Goal: Transaction & Acquisition: Purchase product/service

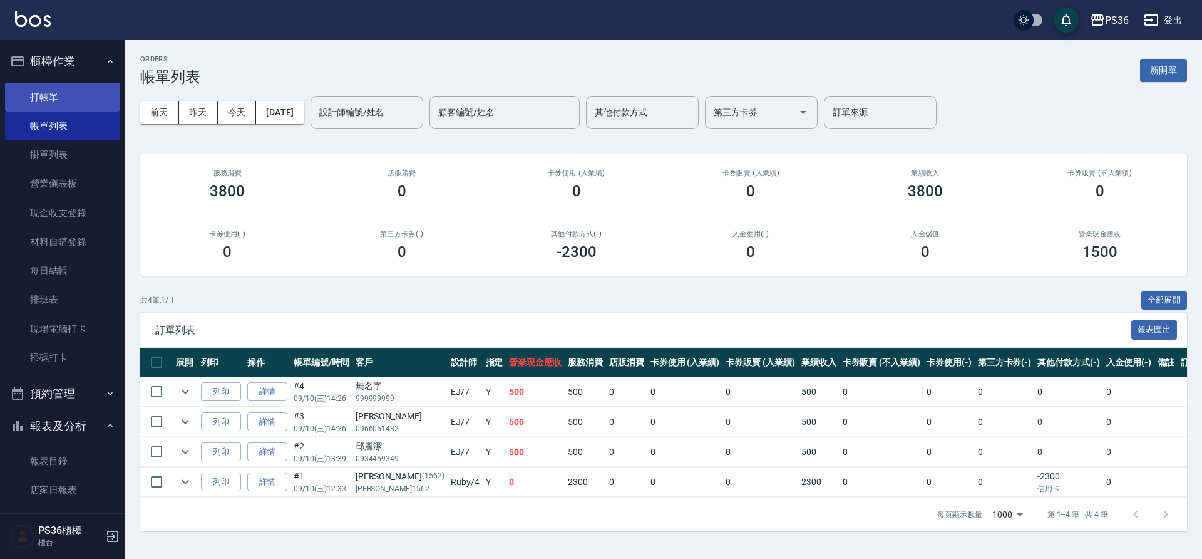
click at [65, 86] on link "打帳單" at bounding box center [62, 97] width 115 height 29
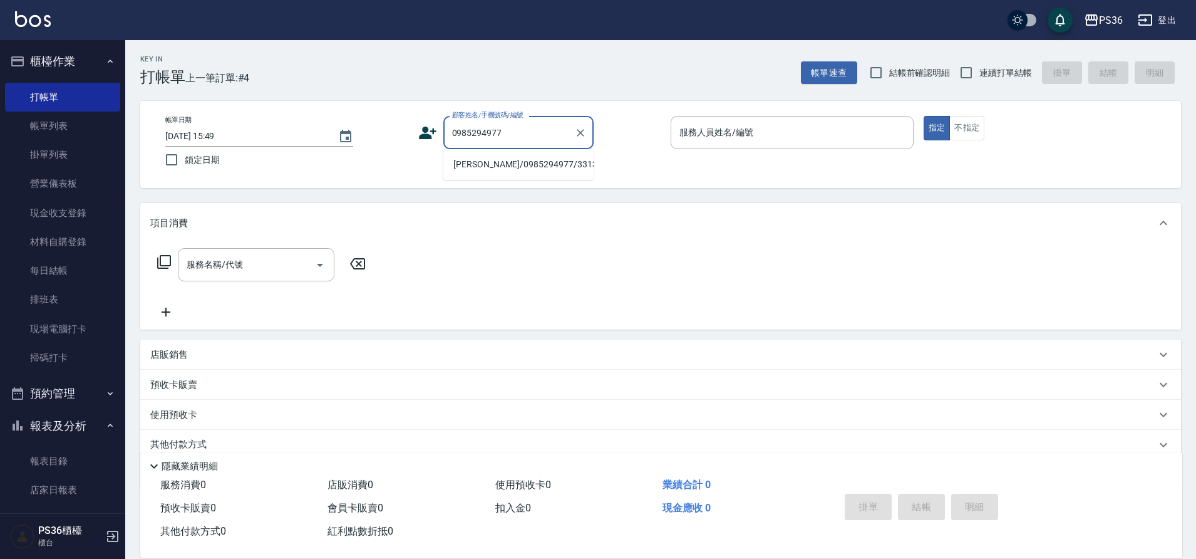
click at [492, 162] on li "[PERSON_NAME]/0985294977/331350" at bounding box center [518, 164] width 150 height 21
type input "[PERSON_NAME]/0985294977/331350"
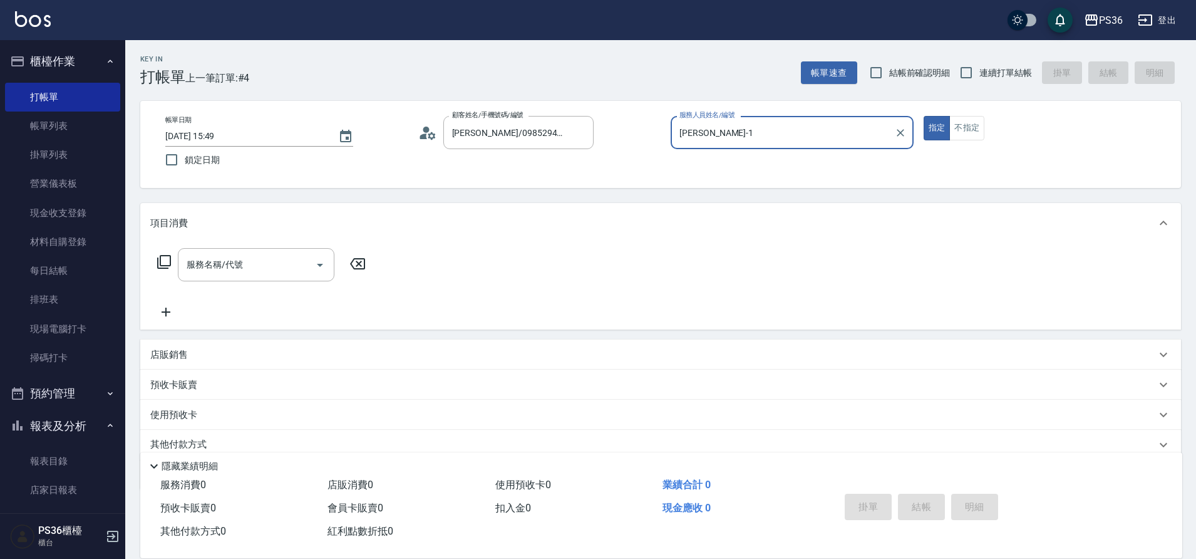
type input "[PERSON_NAME]-1"
click at [152, 258] on div "服務名稱/代號 服務名稱/代號" at bounding box center [261, 264] width 223 height 33
click at [165, 261] on icon at bounding box center [164, 261] width 15 height 15
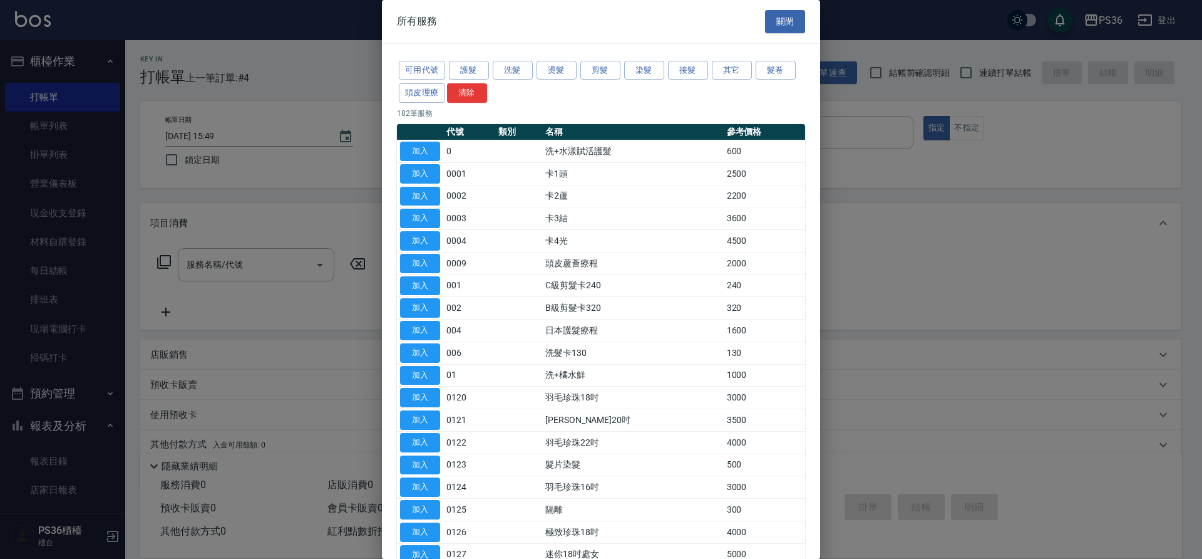
click at [629, 81] on div "可用代號 護髮 洗髮 燙髮 剪髮 染髮 接髮 其它 髮卷 頭皮理療 清除" at bounding box center [601, 82] width 408 height 46
click at [633, 78] on button "染髮" at bounding box center [644, 70] width 40 height 19
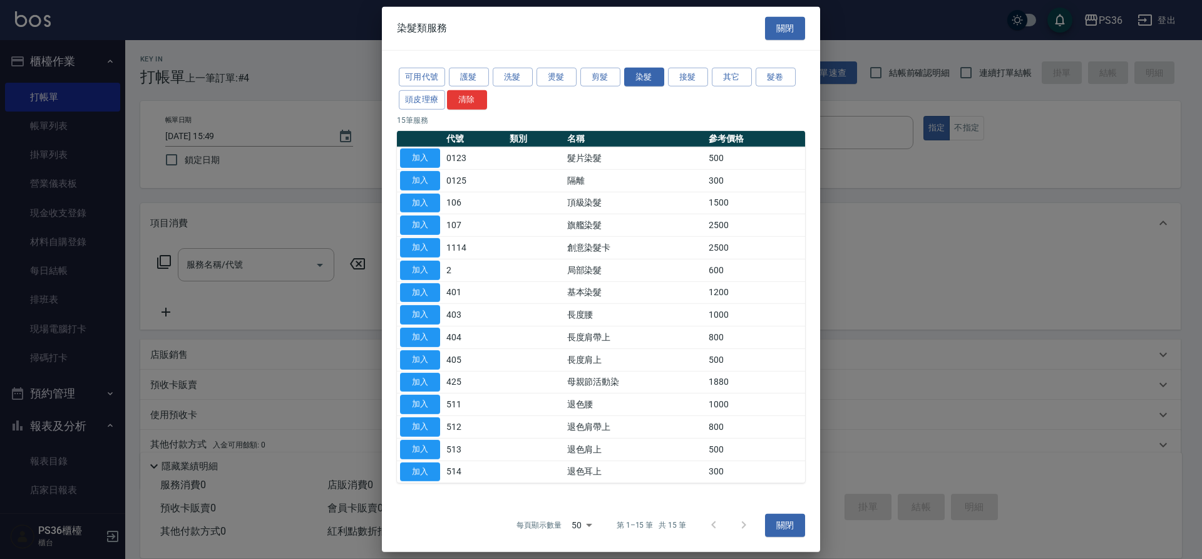
click at [413, 197] on button "加入" at bounding box center [420, 202] width 40 height 19
type input "頂級染髮(106)"
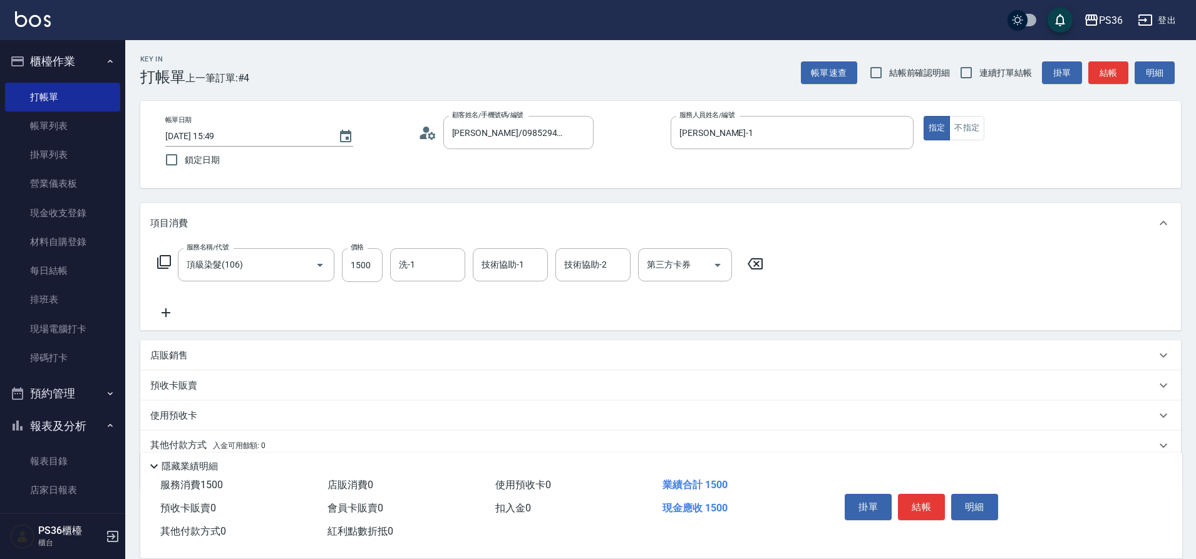
click at [383, 267] on div "服務名稱/代號 頂級染髮(106) 服務名稱/代號 價格 1500 價格 洗-1 洗-1 技術協助-1 技術協助-1 技術協助-2 技術協助-2 第三方卡券 …" at bounding box center [460, 265] width 621 height 34
click at [366, 264] on input "1500" at bounding box center [362, 265] width 41 height 34
type input "2300"
click at [435, 271] on input "洗-1" at bounding box center [428, 265] width 64 height 22
type input "酪梨-21"
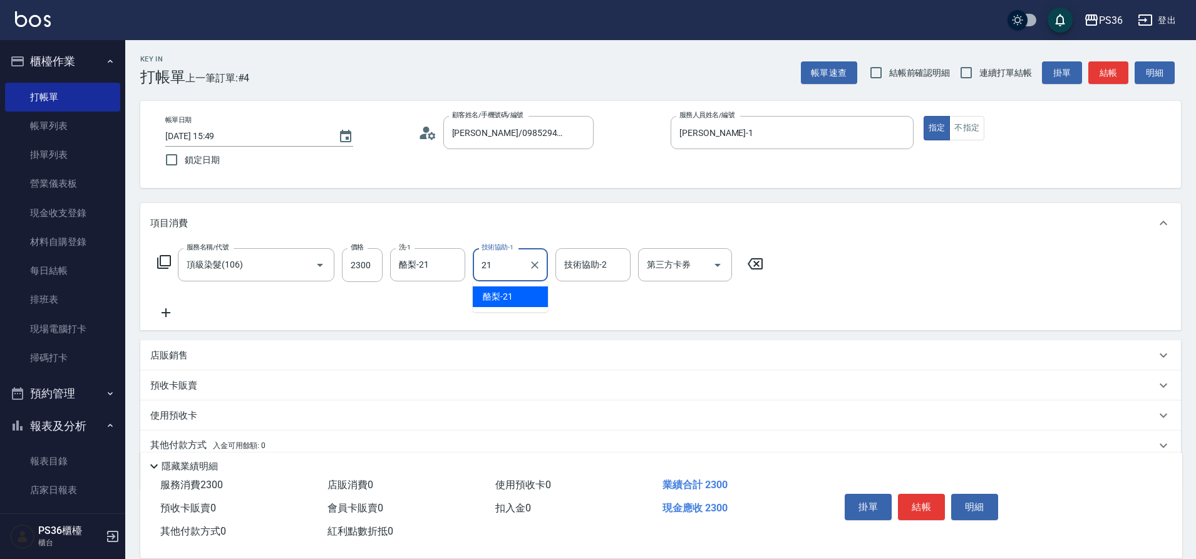
type input "酪梨-21"
click at [922, 507] on button "結帳" at bounding box center [921, 506] width 47 height 26
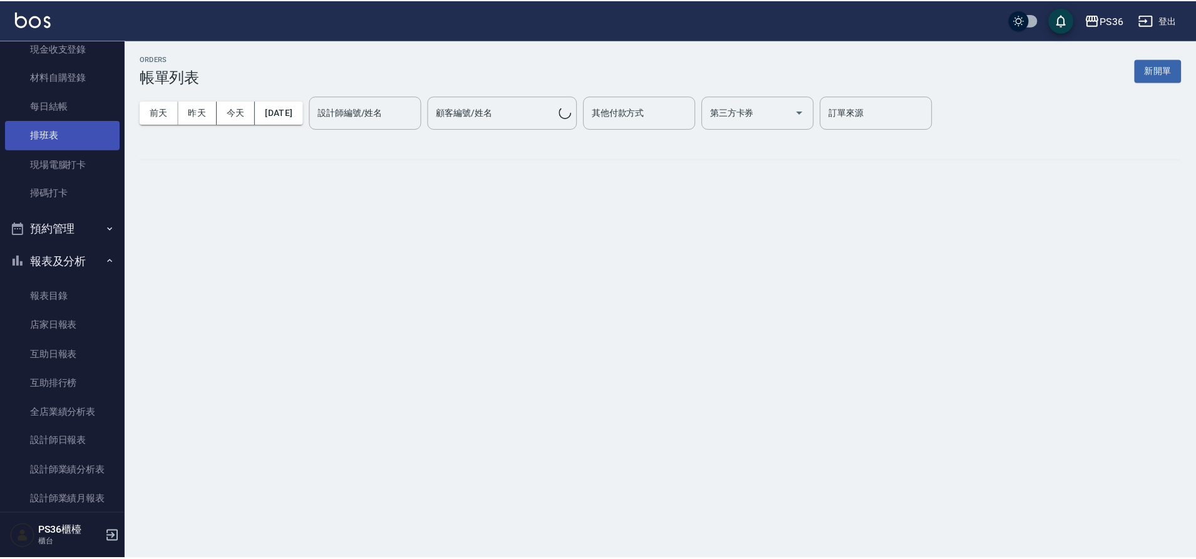
scroll to position [250, 0]
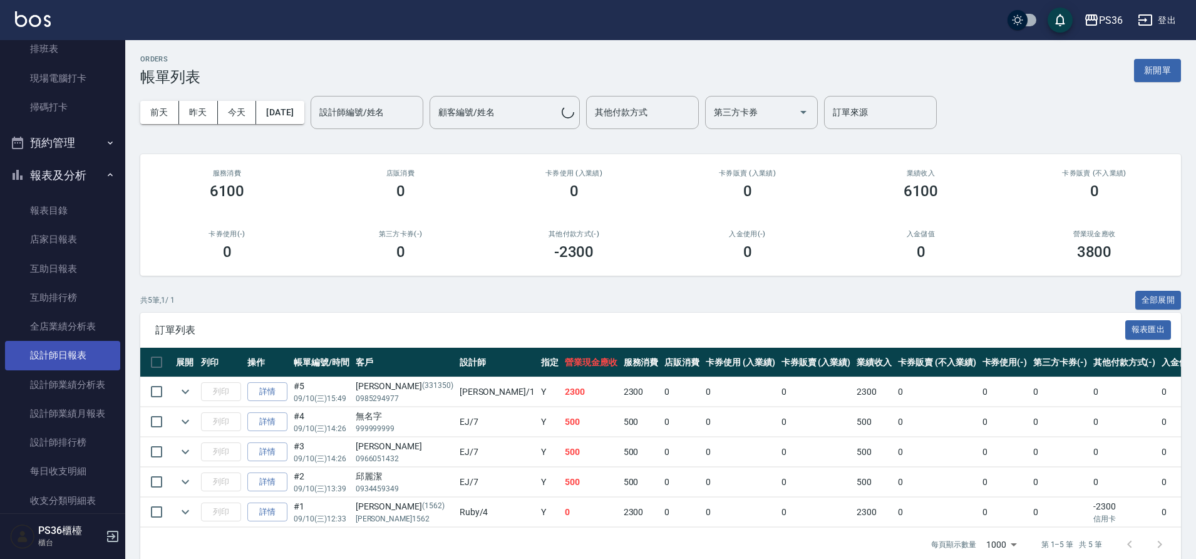
click at [76, 350] on link "設計師日報表" at bounding box center [62, 355] width 115 height 29
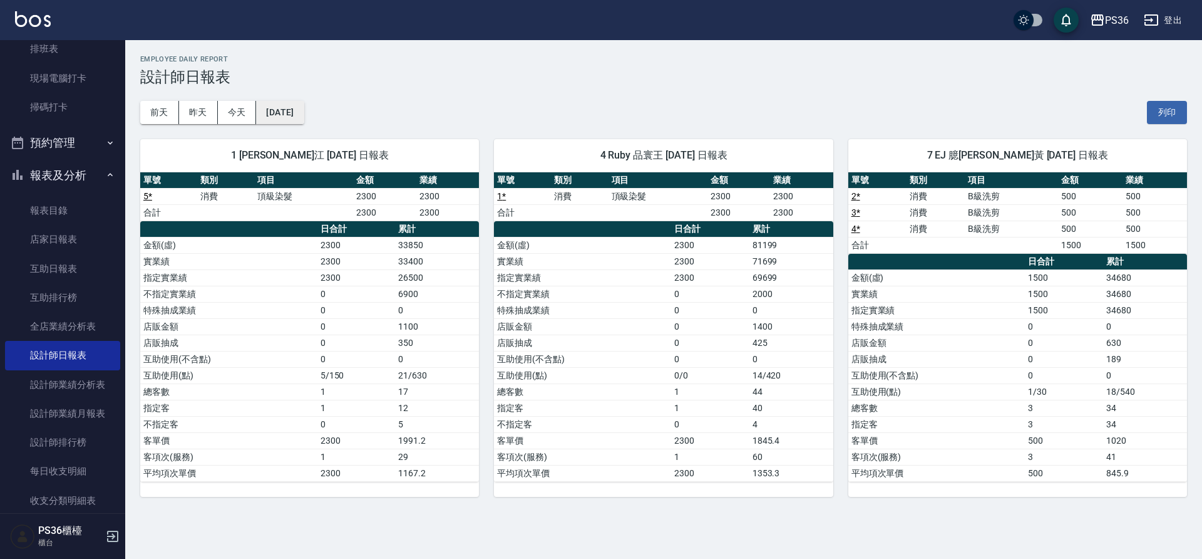
click at [283, 110] on button "[DATE]" at bounding box center [280, 112] width 48 height 23
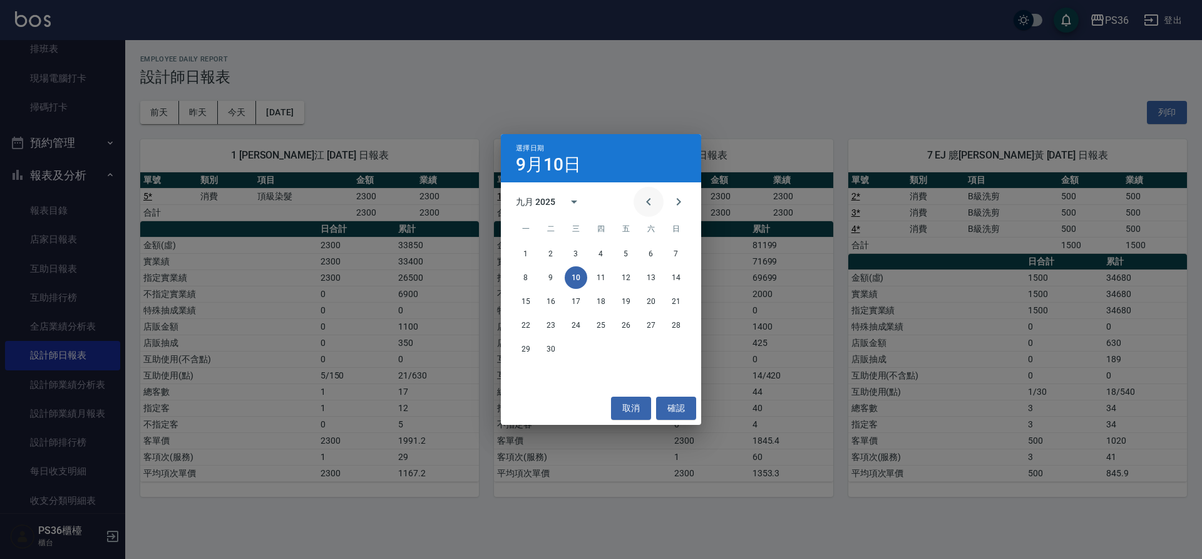
click at [641, 201] on button "Previous month" at bounding box center [649, 202] width 30 height 30
click at [678, 286] on button "10" at bounding box center [676, 277] width 23 height 23
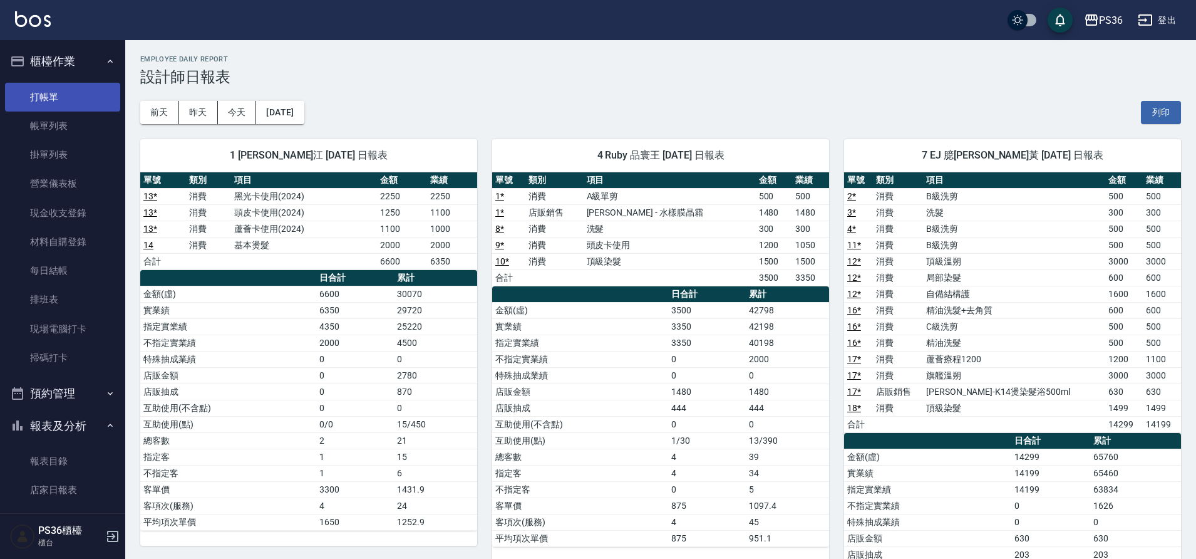
click at [60, 91] on link "打帳單" at bounding box center [62, 97] width 115 height 29
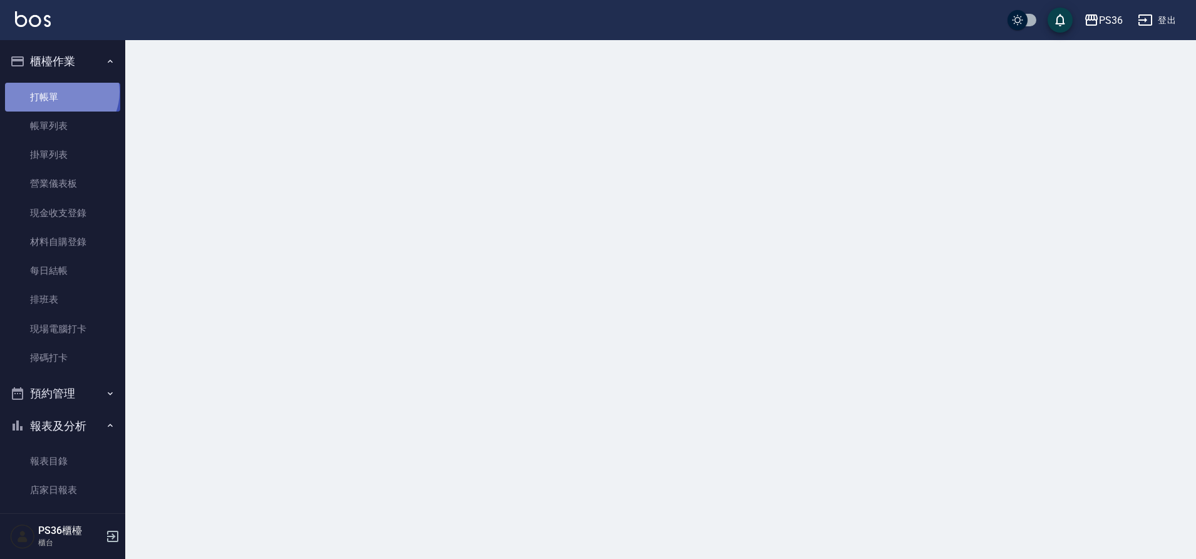
click at [60, 91] on link "打帳單" at bounding box center [62, 97] width 115 height 29
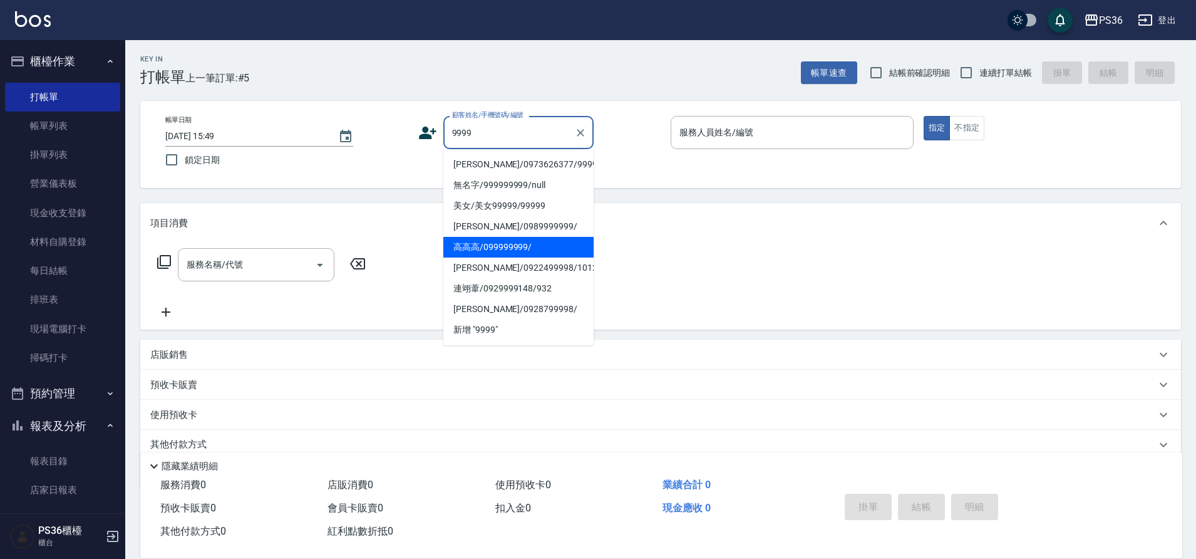
click at [487, 249] on li "高高高/099999999/" at bounding box center [518, 247] width 150 height 21
type input "高高高/099999999/"
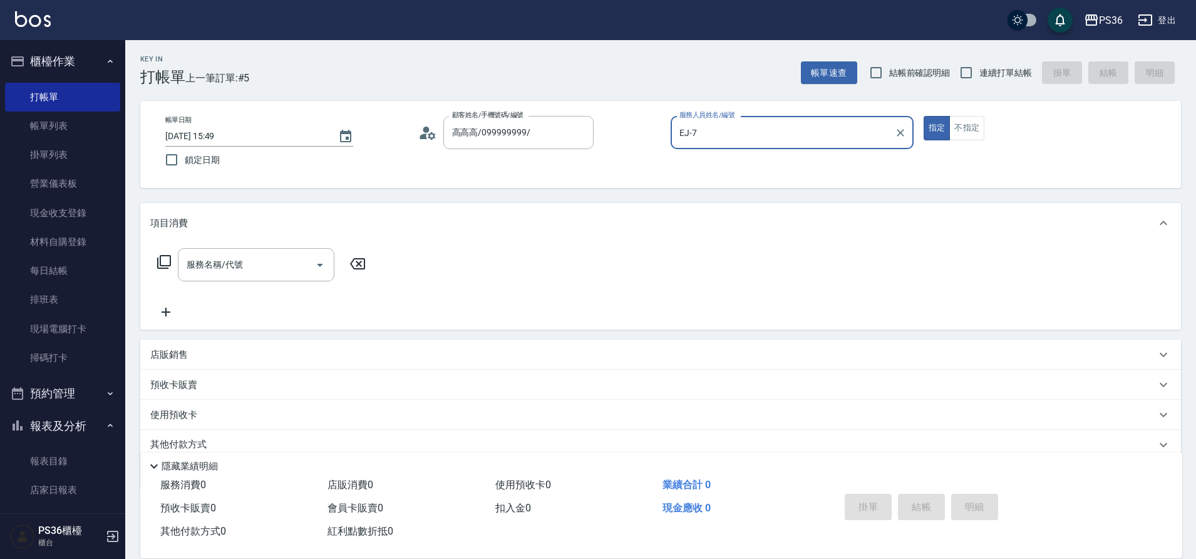
type input "EJ-7"
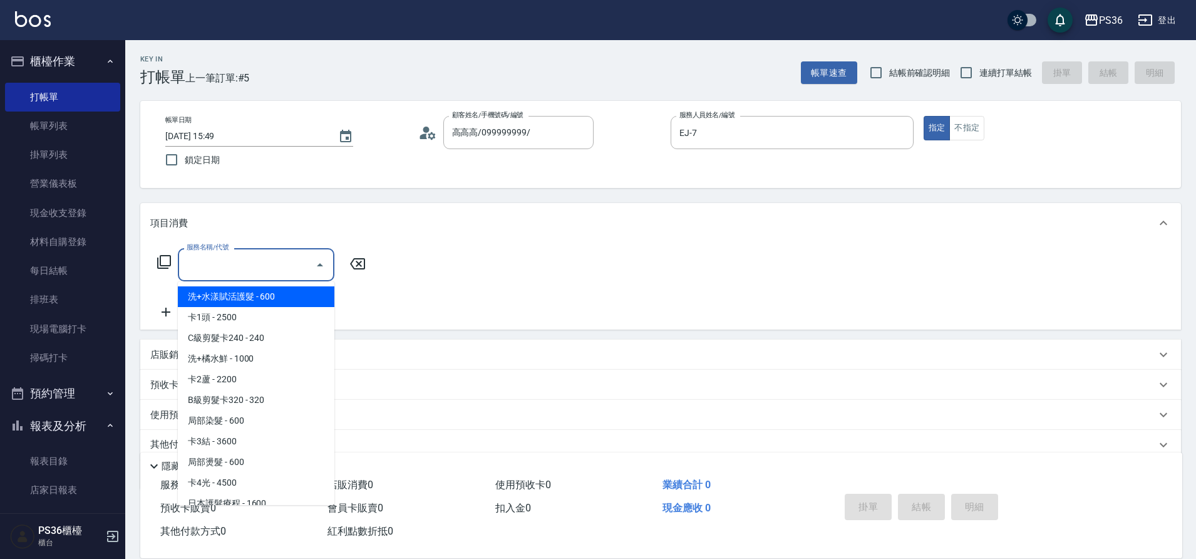
click at [216, 276] on input "服務名稱/代號" at bounding box center [246, 265] width 127 height 22
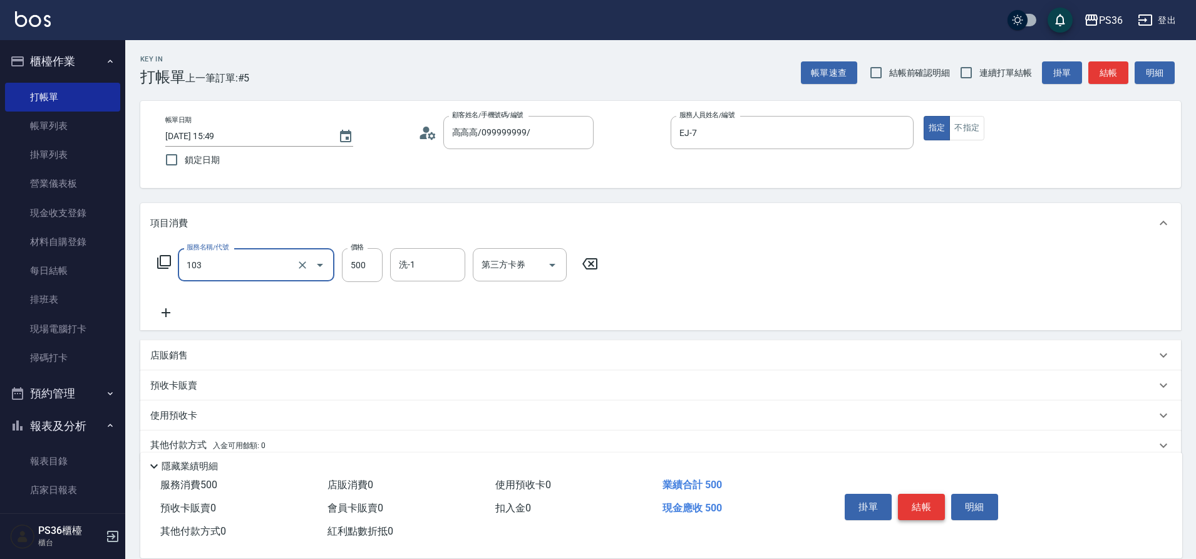
type input "B級洗剪(103)"
click at [926, 493] on button "結帳" at bounding box center [921, 506] width 47 height 26
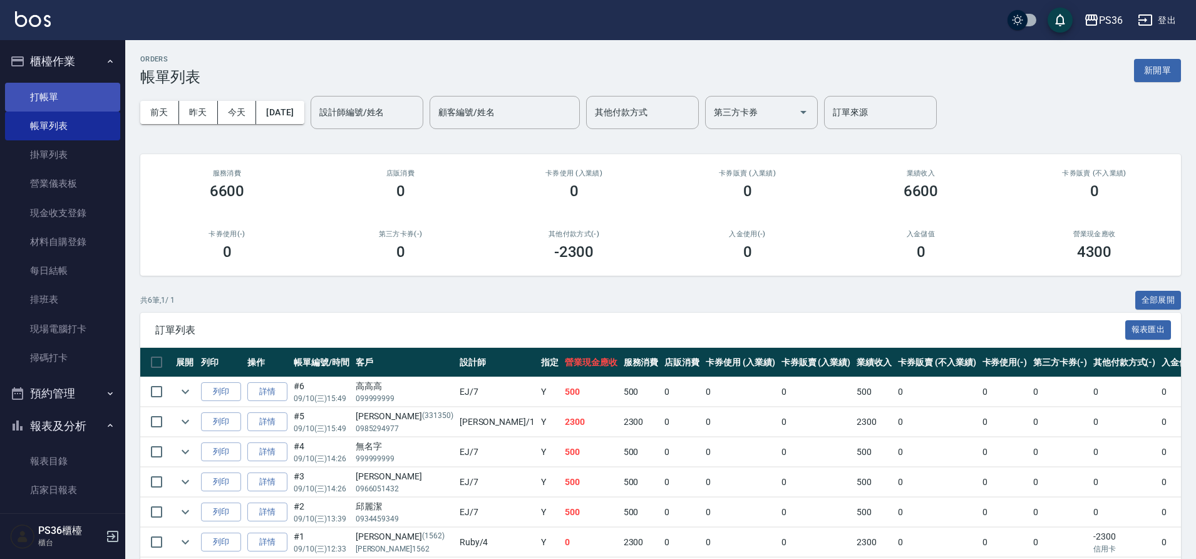
click at [60, 93] on link "打帳單" at bounding box center [62, 97] width 115 height 29
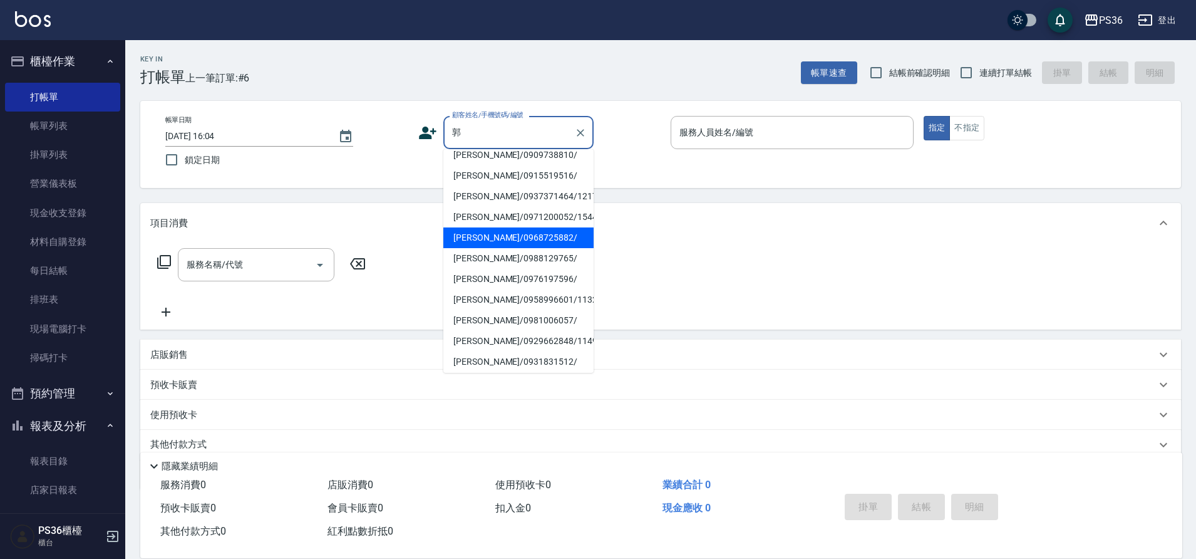
scroll to position [125, 0]
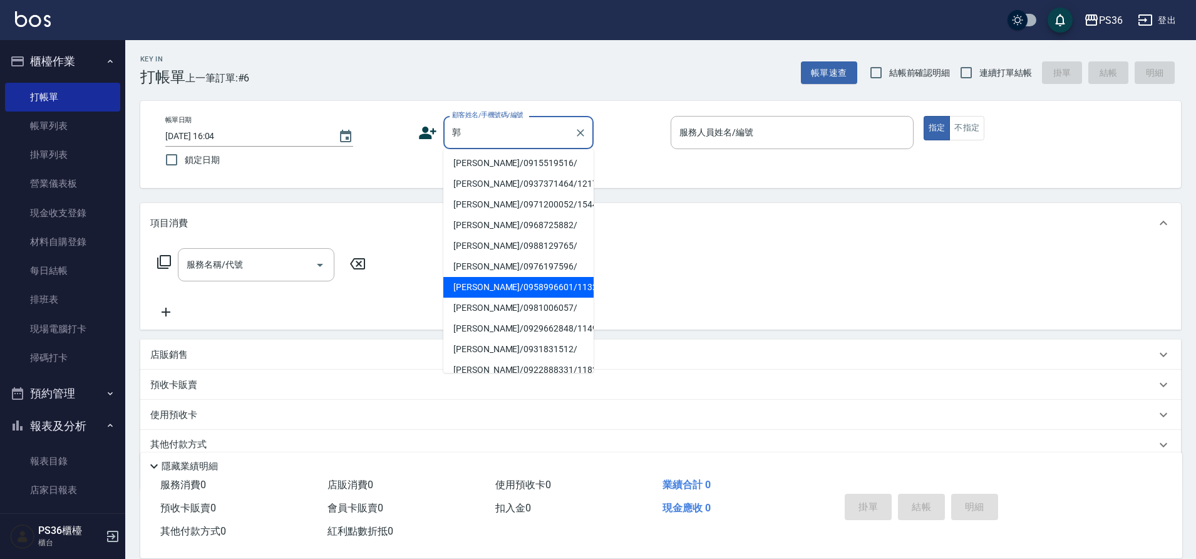
click at [523, 291] on li "[PERSON_NAME]/0958996601/1132" at bounding box center [518, 287] width 150 height 21
type input "[PERSON_NAME]/0958996601/1132"
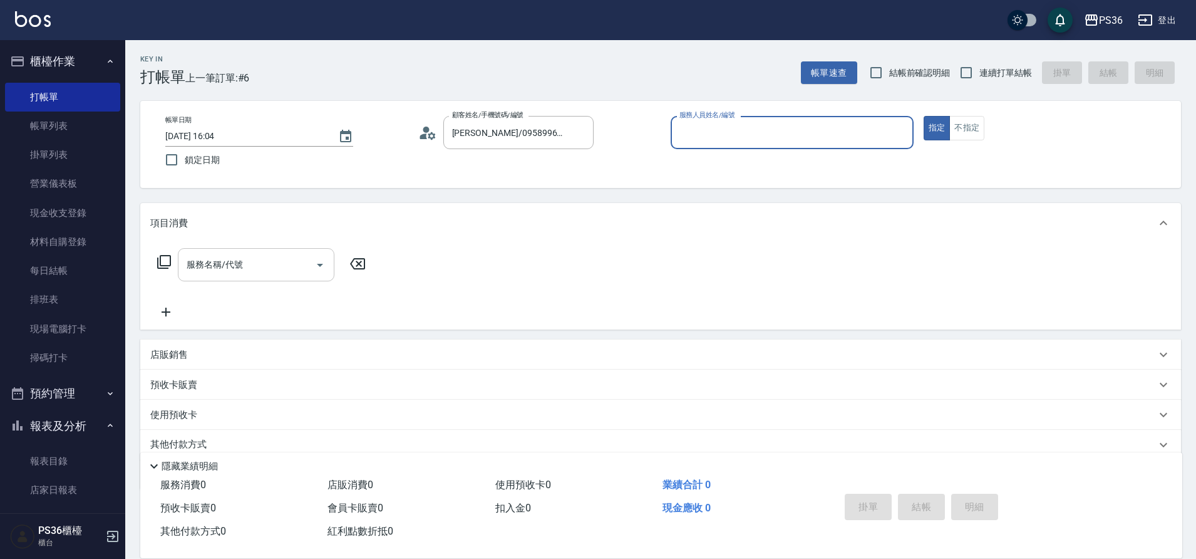
type input "Ruby-4"
click at [229, 267] on div "服務名稱/代號 服務名稱/代號" at bounding box center [256, 264] width 157 height 33
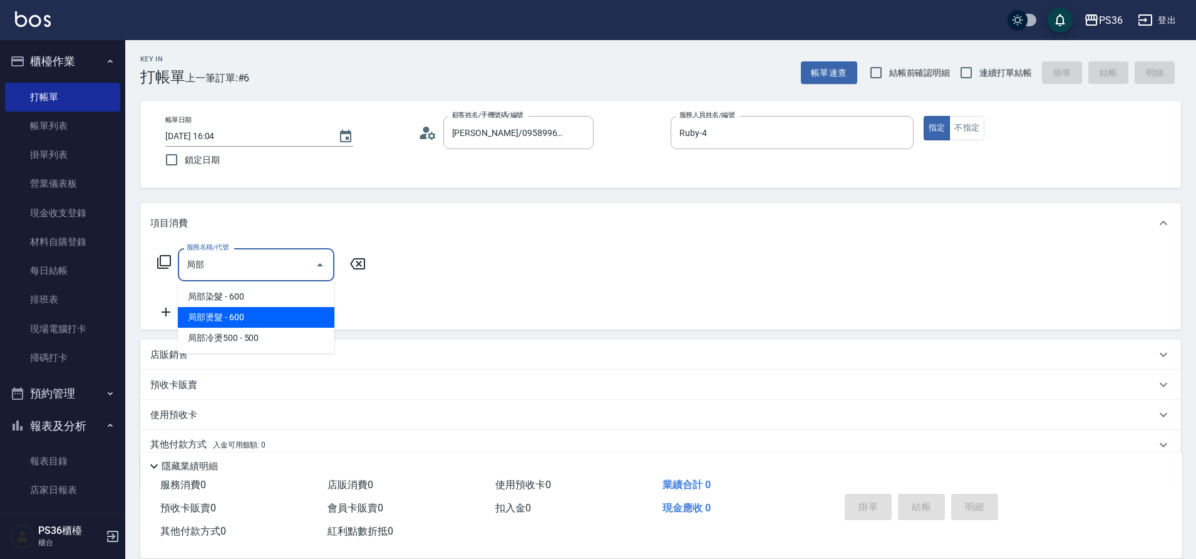
click at [220, 307] on span "局部燙髮 - 600" at bounding box center [256, 317] width 157 height 21
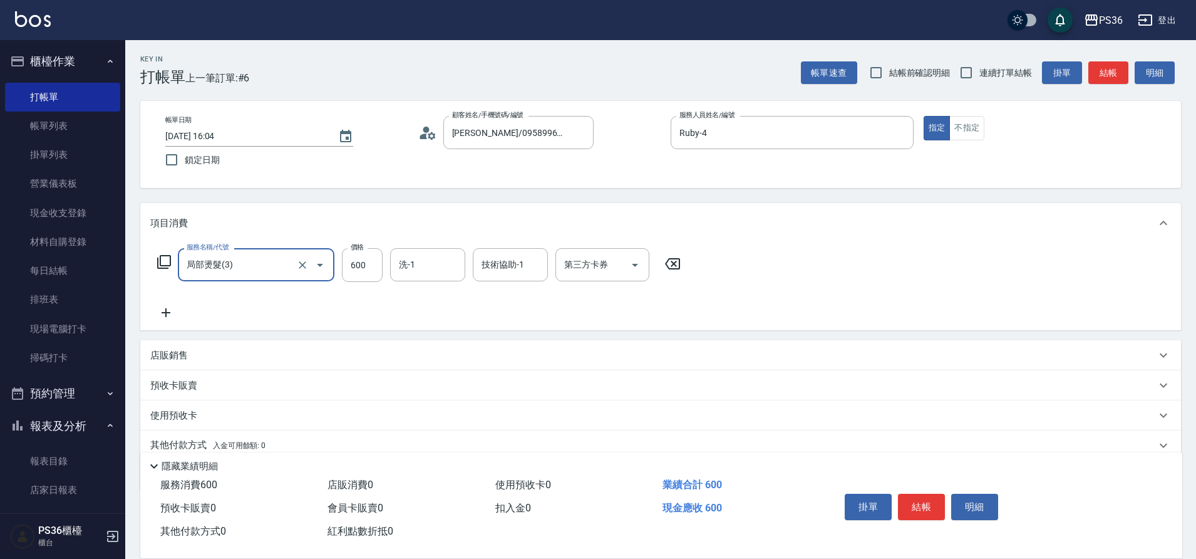
type input "局部燙髮(3)"
click at [383, 272] on div "服務名稱/代號 局部燙髮(3) 服務名稱/代號 價格 600 價格 洗-1 洗-1 技術協助-1 技術協助-1 第三方卡券 第三方卡券" at bounding box center [419, 265] width 538 height 34
click at [367, 264] on input "600" at bounding box center [362, 265] width 41 height 34
type input "2600"
click at [936, 513] on button "結帳" at bounding box center [921, 506] width 47 height 26
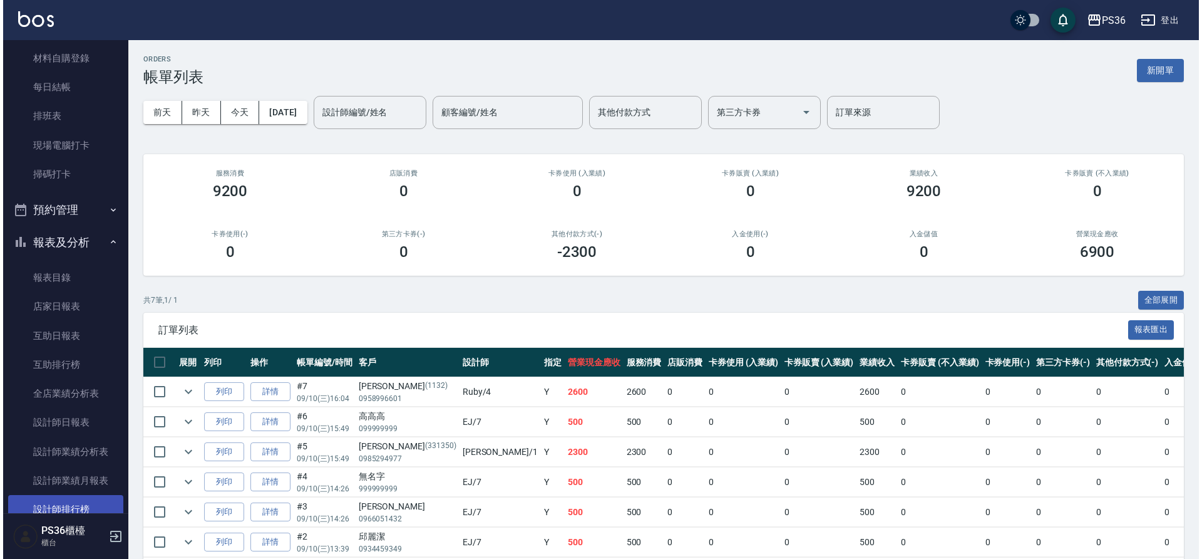
scroll to position [313, 0]
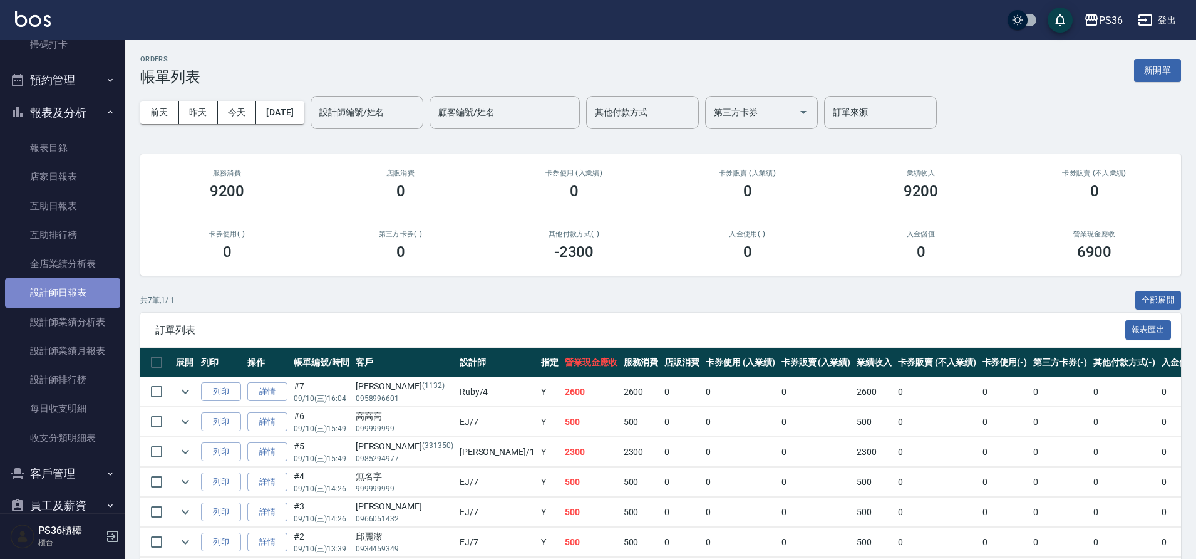
click at [78, 294] on link "設計師日報表" at bounding box center [62, 292] width 115 height 29
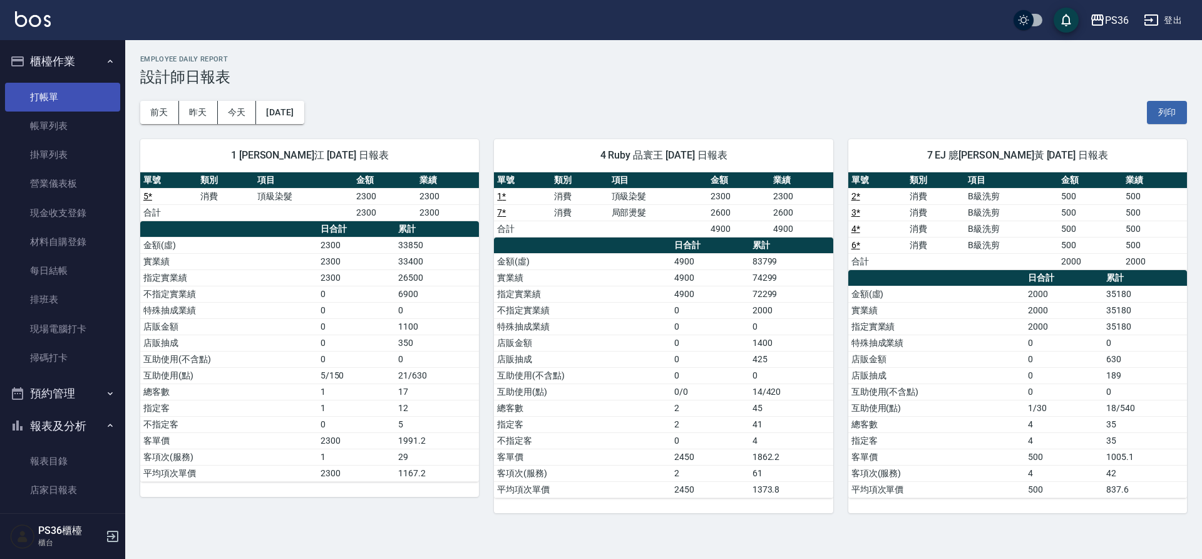
click at [48, 98] on link "打帳單" at bounding box center [62, 97] width 115 height 29
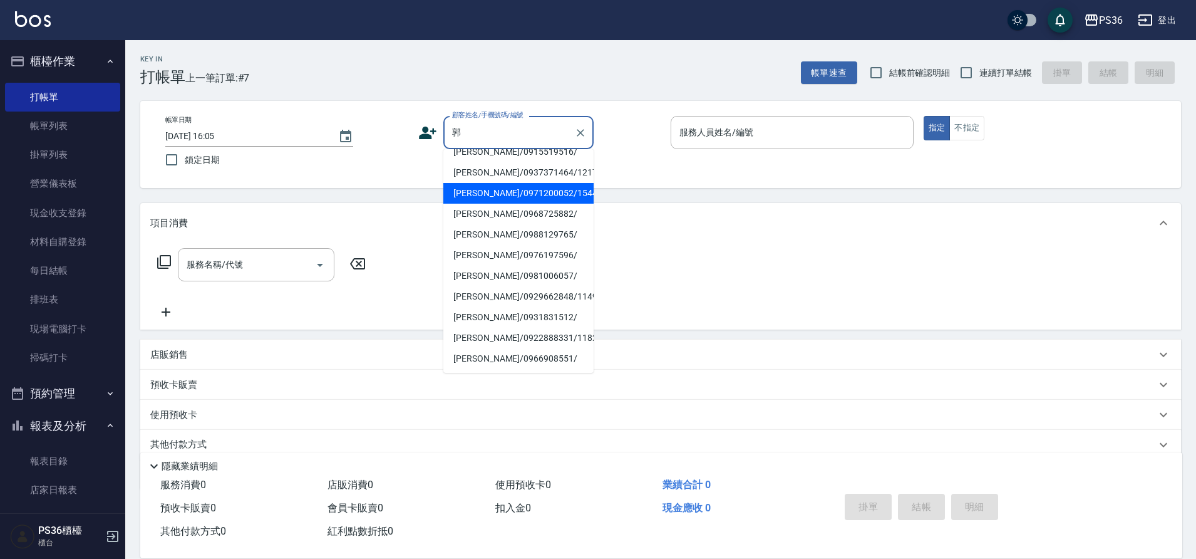
scroll to position [188, 0]
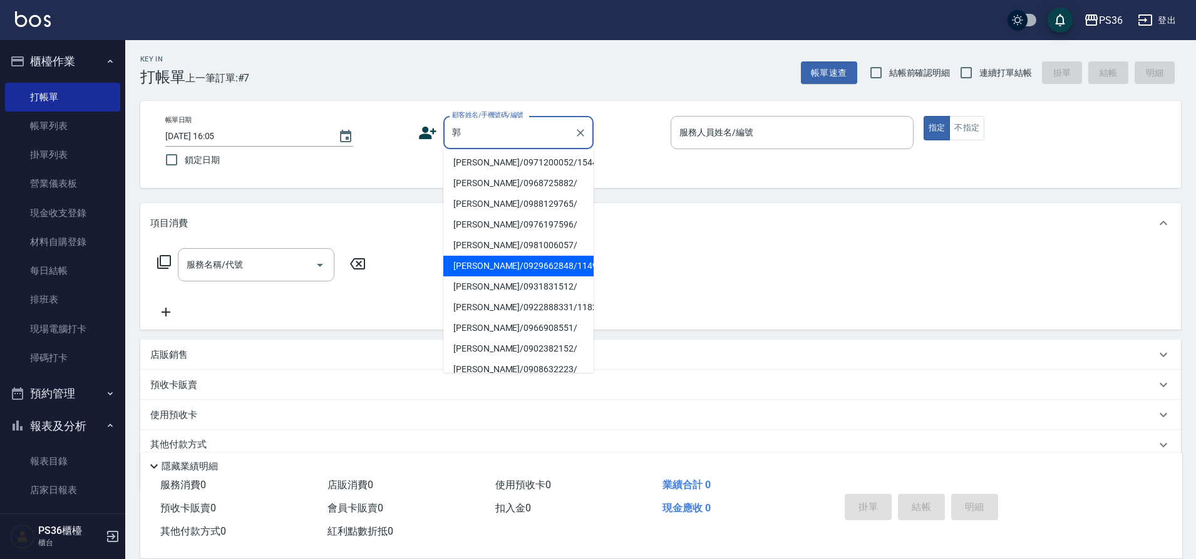
click at [493, 262] on li "[PERSON_NAME]/0929662848/11491" at bounding box center [518, 266] width 150 height 21
type input "[PERSON_NAME]/0929662848/11491"
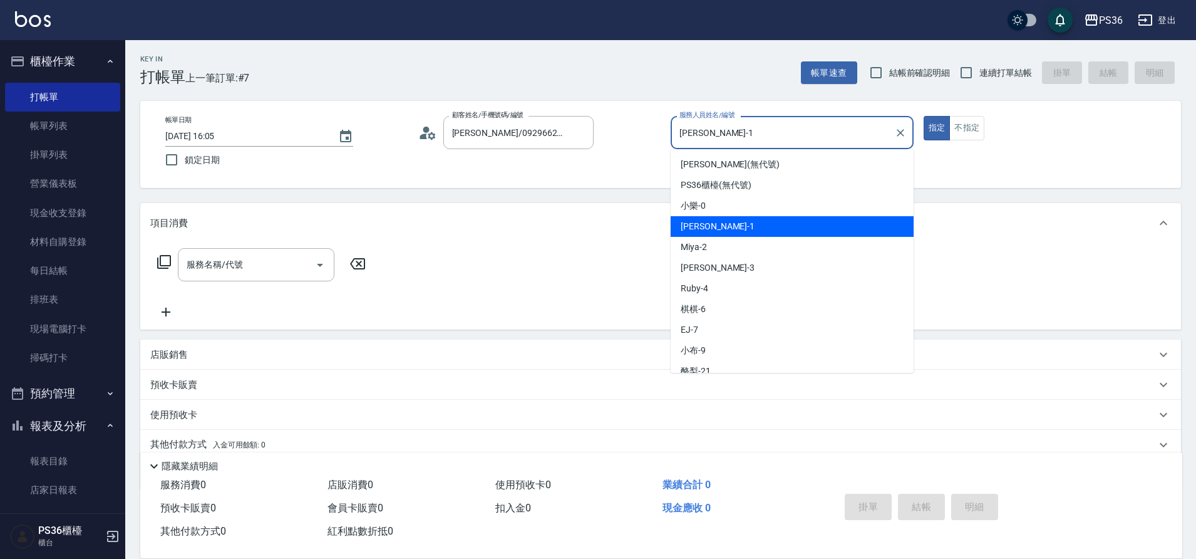
drag, startPoint x: 720, startPoint y: 130, endPoint x: 677, endPoint y: 151, distance: 48.2
click at [677, 151] on body "PS36 登出 櫃檯作業 打帳單 帳單列表 掛單列表 營業儀表板 現金收支登錄 材料自購登錄 每日結帳 排班表 現場電腦打卡 掃碼打卡 預約管理 預約管理 單…" at bounding box center [598, 305] width 1196 height 610
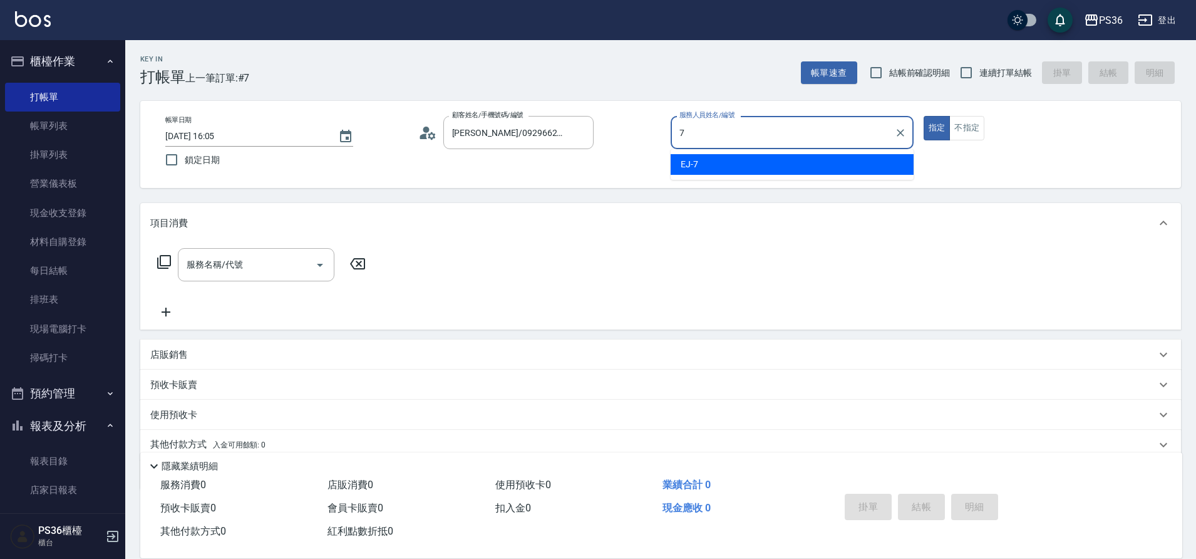
type input "EJ-7"
type button "true"
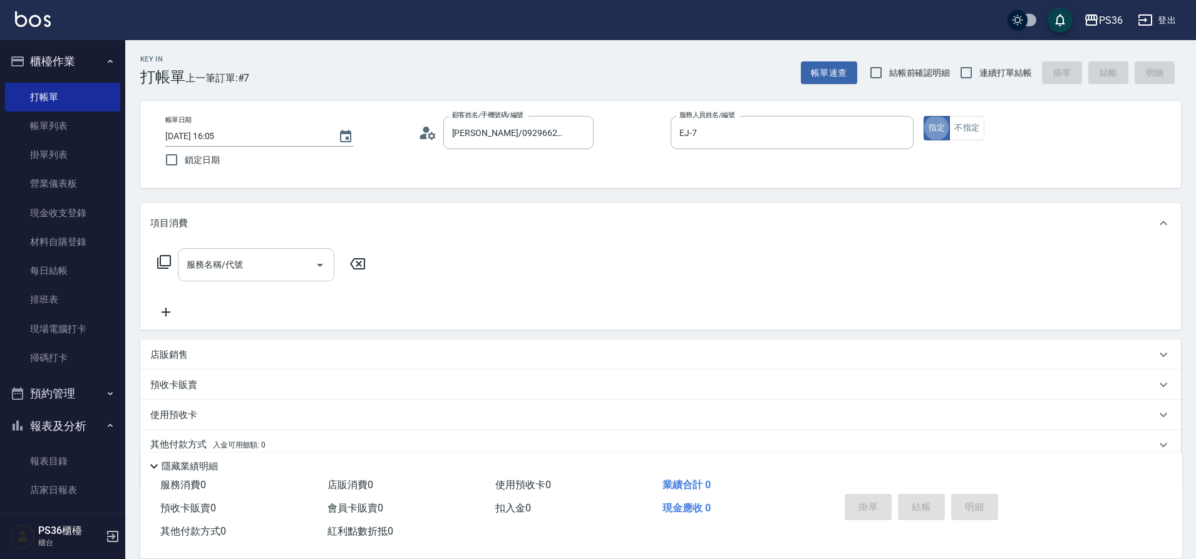
click at [287, 261] on input "服務名稱/代號" at bounding box center [246, 265] width 127 height 22
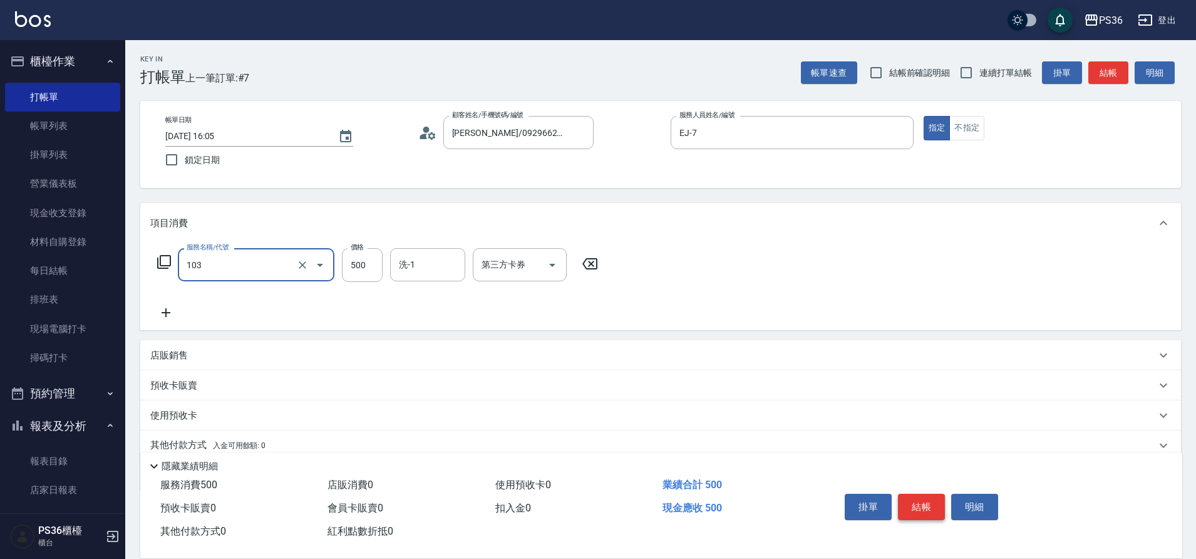
type input "B級洗剪(103)"
click at [914, 500] on button "結帳" at bounding box center [921, 506] width 47 height 26
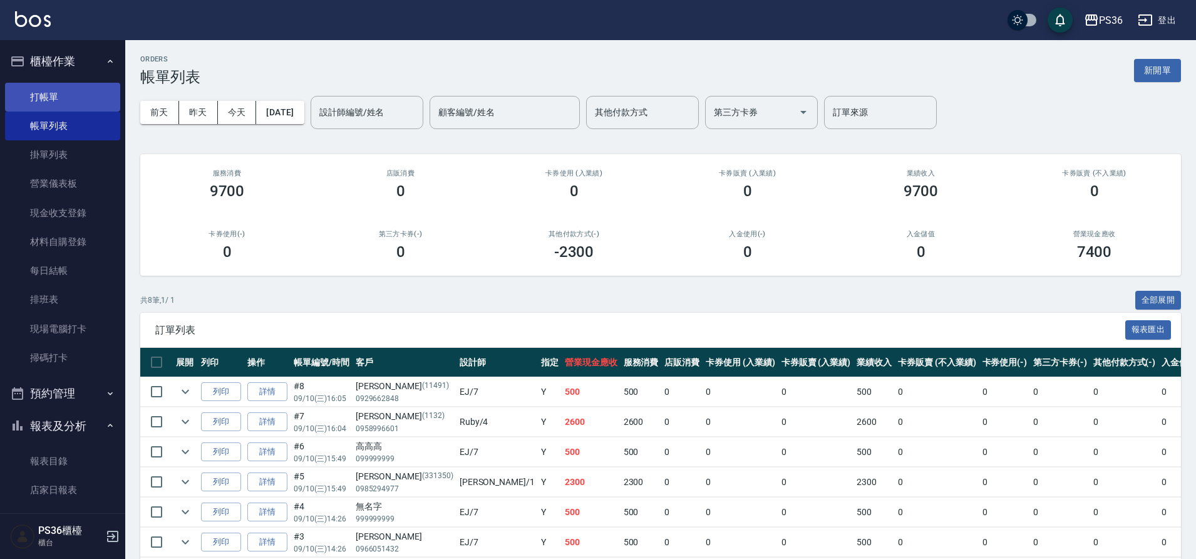
click at [17, 90] on link "打帳單" at bounding box center [62, 97] width 115 height 29
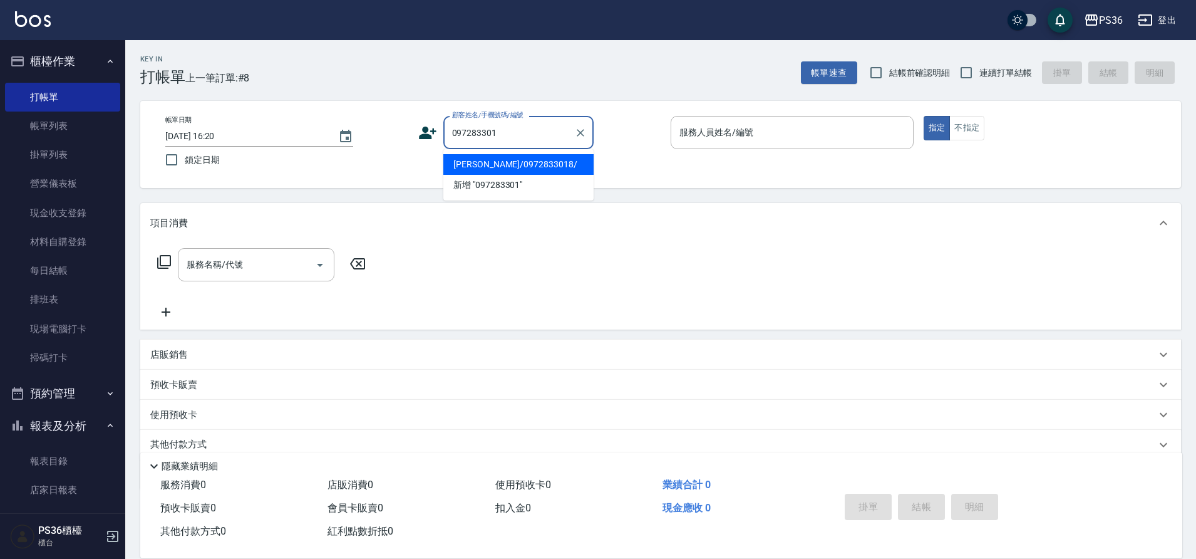
click at [484, 161] on li "[PERSON_NAME]/0972833018/" at bounding box center [518, 164] width 150 height 21
type input "[PERSON_NAME]/0972833018/"
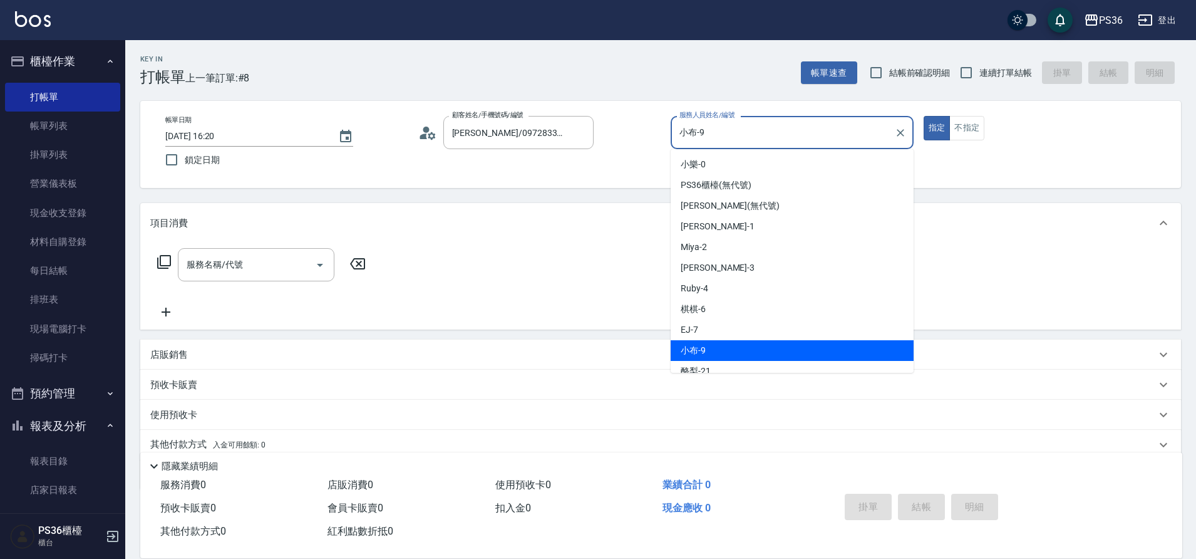
drag, startPoint x: 716, startPoint y: 128, endPoint x: 677, endPoint y: 132, distance: 39.0
click at [677, 132] on input "小布-9" at bounding box center [782, 132] width 213 height 22
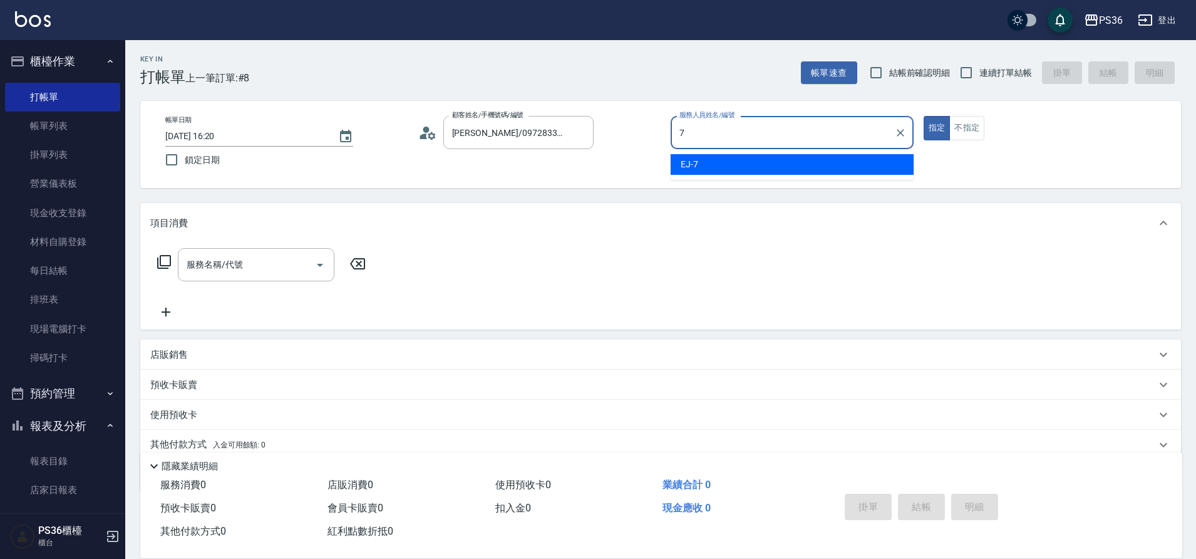
type input "EJ-7"
type button "true"
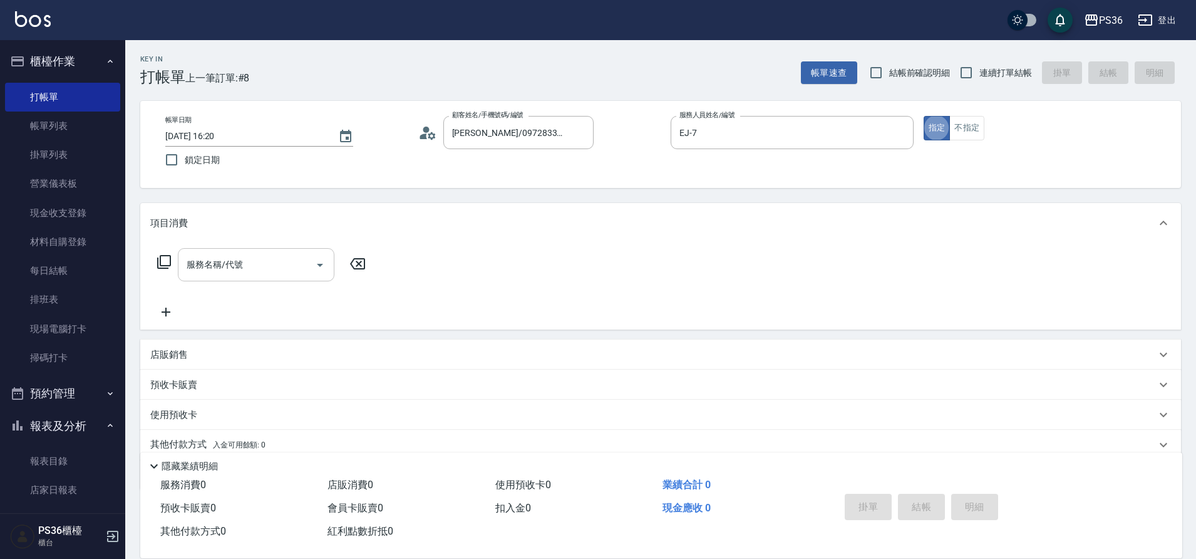
click at [276, 263] on input "服務名稱/代號" at bounding box center [246, 265] width 127 height 22
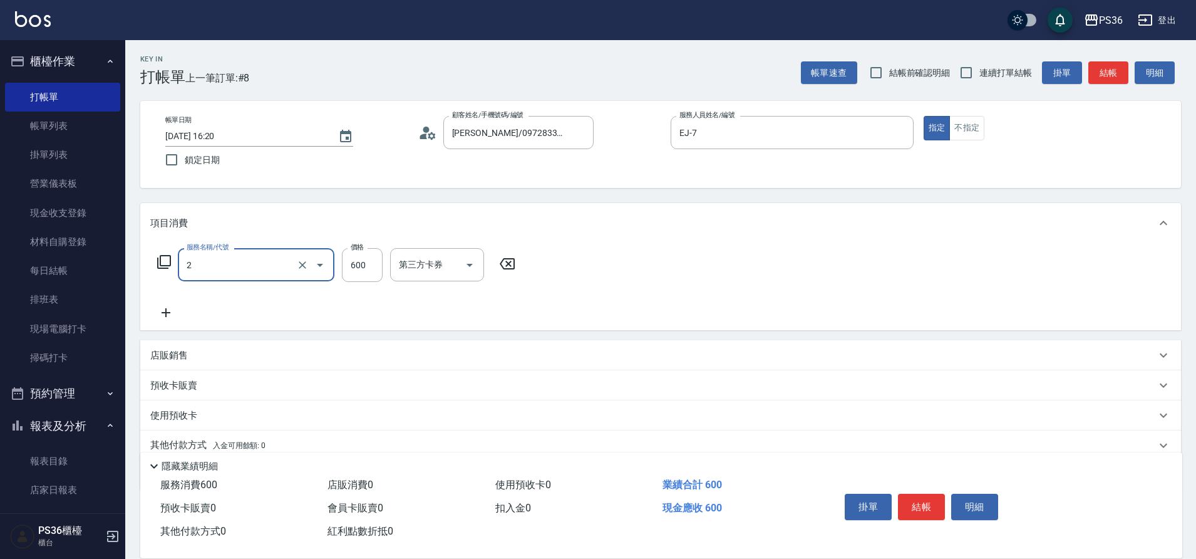
type input "局部染髮(2)"
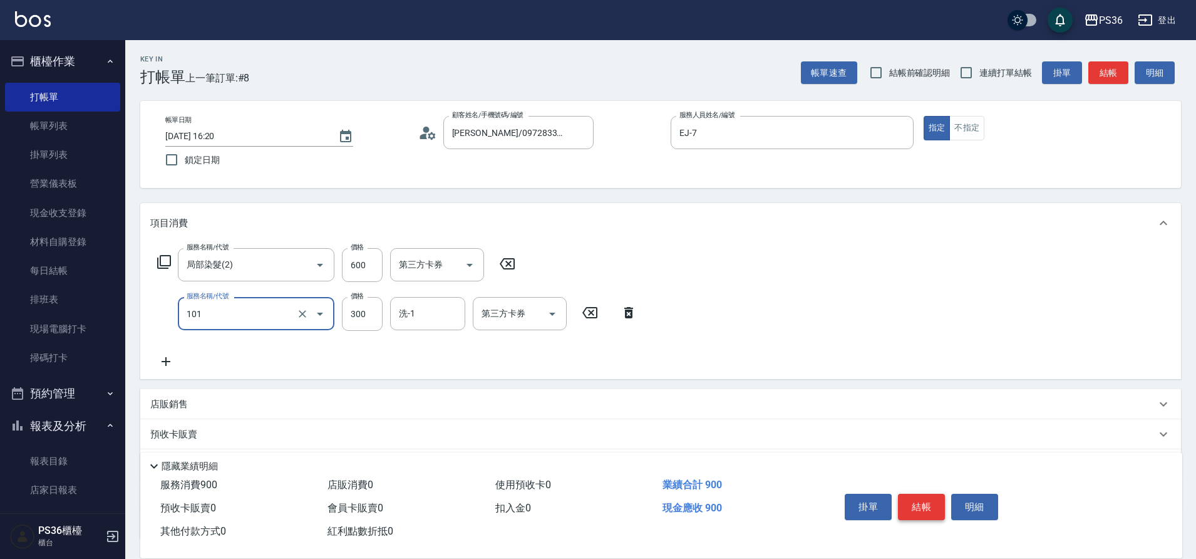
type input "洗髮(101)"
click at [914, 500] on button "結帳" at bounding box center [921, 506] width 47 height 26
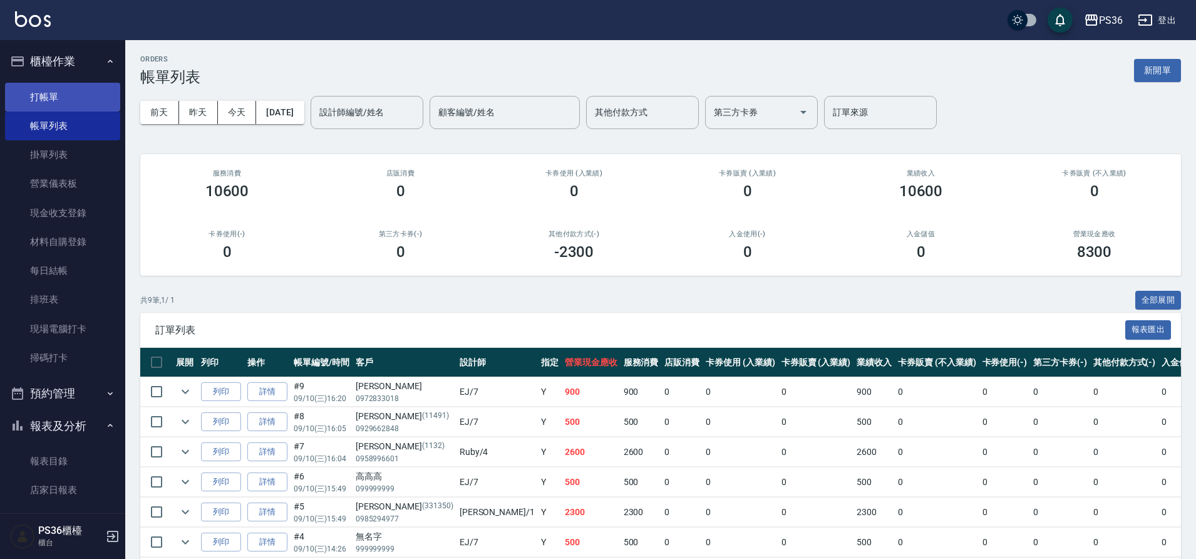
click at [21, 95] on link "打帳單" at bounding box center [62, 97] width 115 height 29
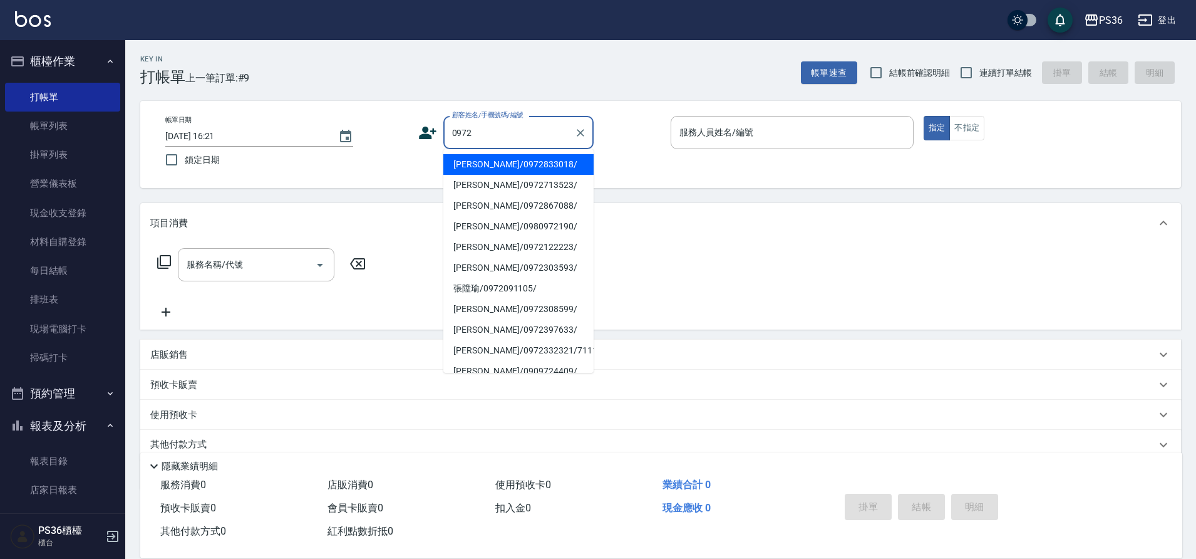
click at [482, 165] on li "[PERSON_NAME]/0972833018/" at bounding box center [518, 164] width 150 height 21
type input "[PERSON_NAME]/0972833018/"
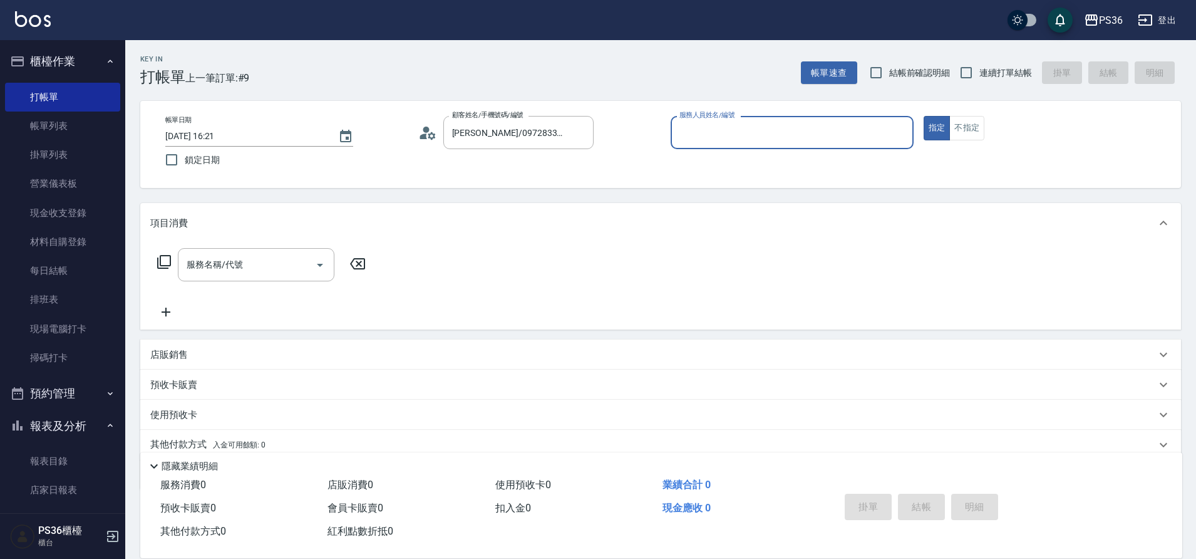
type input "小布-9"
click at [422, 132] on icon at bounding box center [427, 132] width 19 height 19
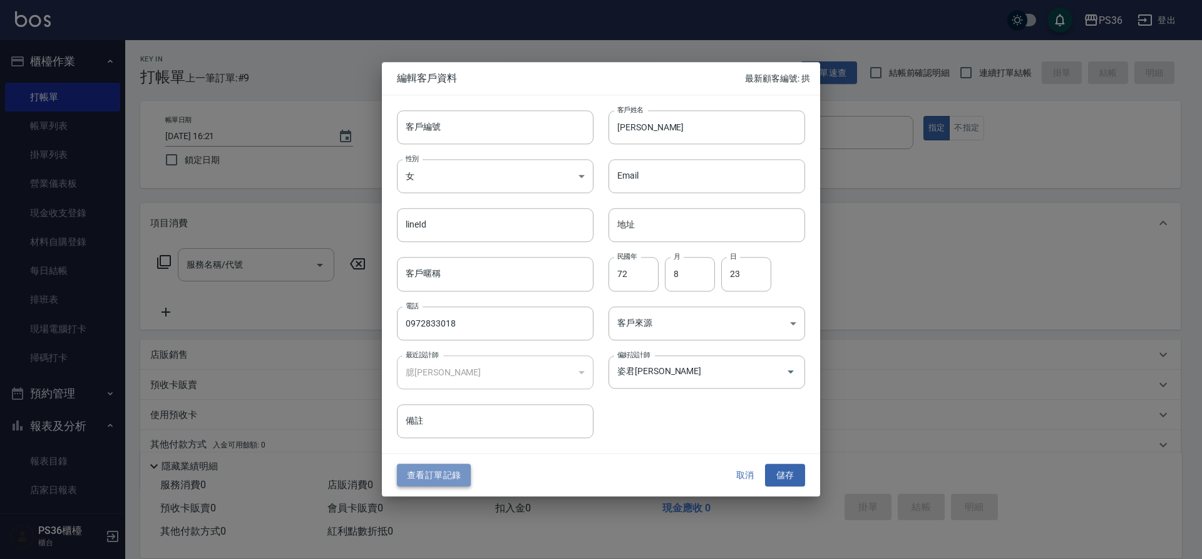
click at [431, 472] on button "查看訂單記錄" at bounding box center [434, 474] width 74 height 23
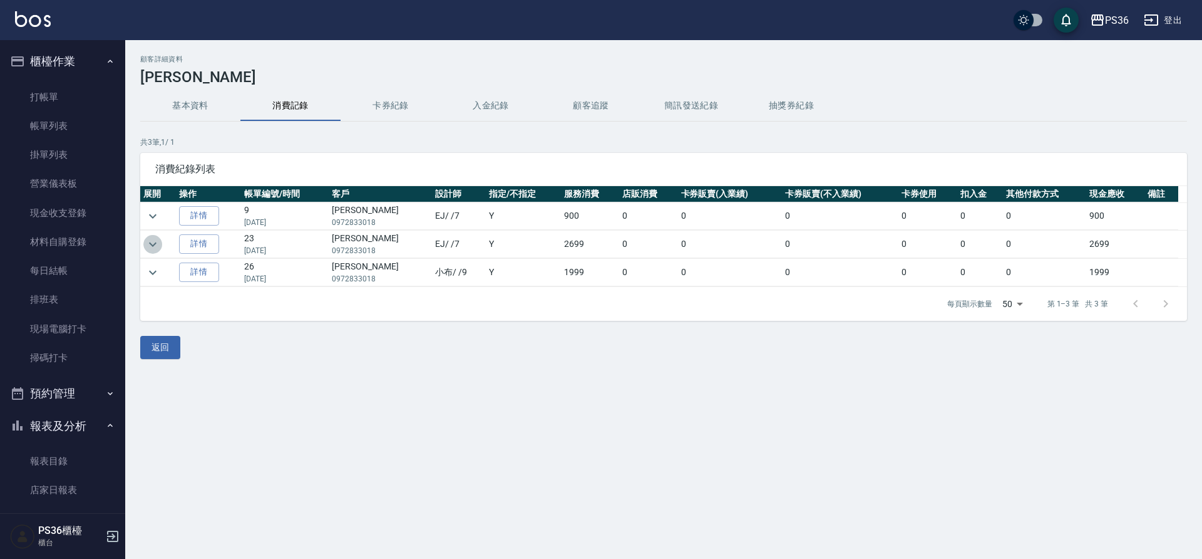
click at [148, 242] on icon "expand row" at bounding box center [152, 244] width 15 height 15
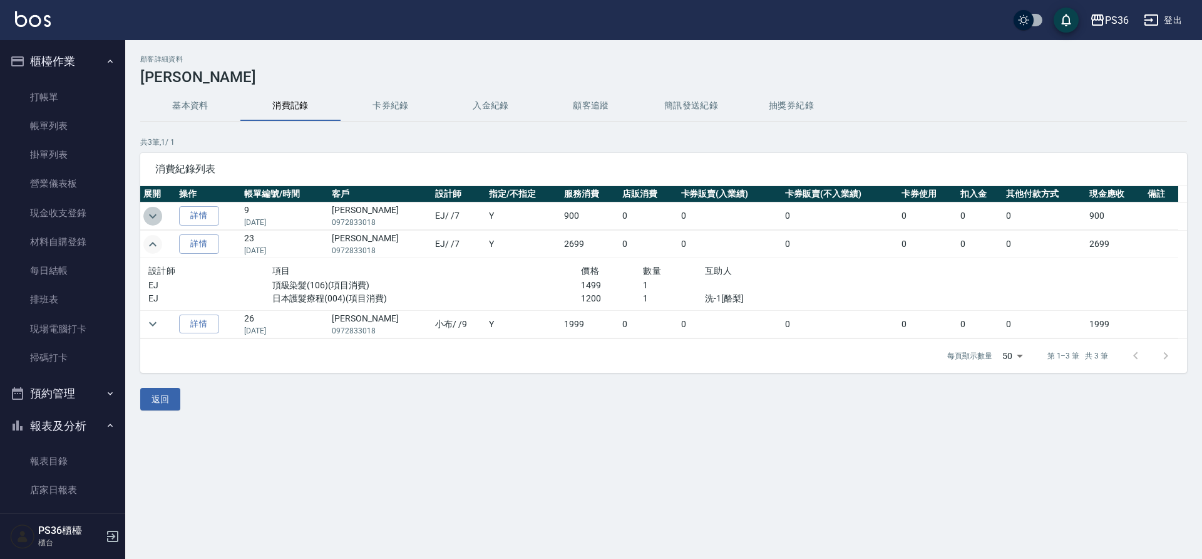
click at [158, 209] on icon "expand row" at bounding box center [152, 216] width 15 height 15
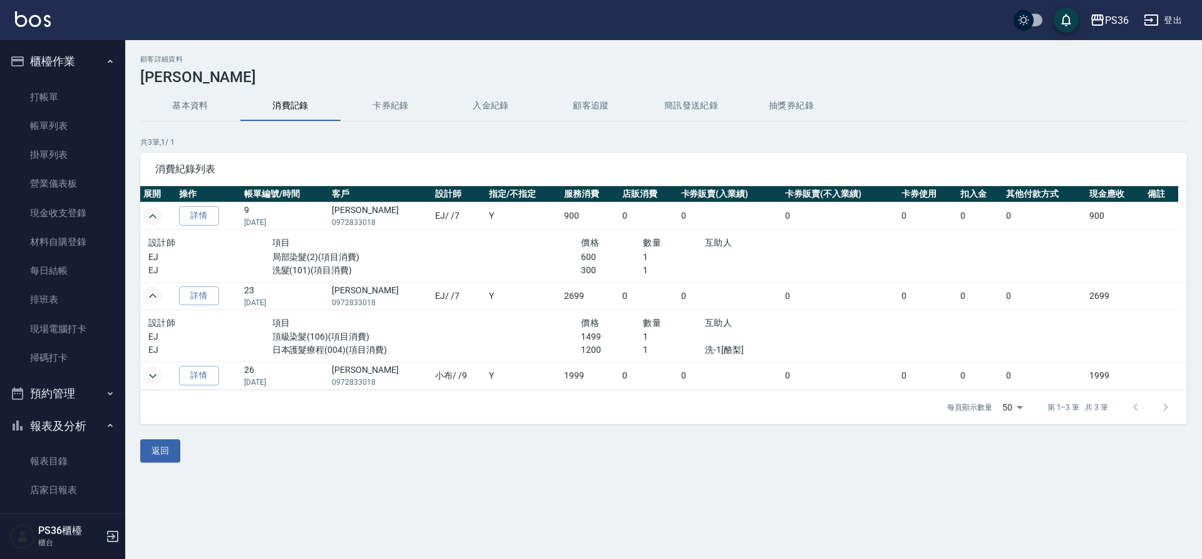
click at [160, 374] on button "expand row" at bounding box center [152, 375] width 19 height 19
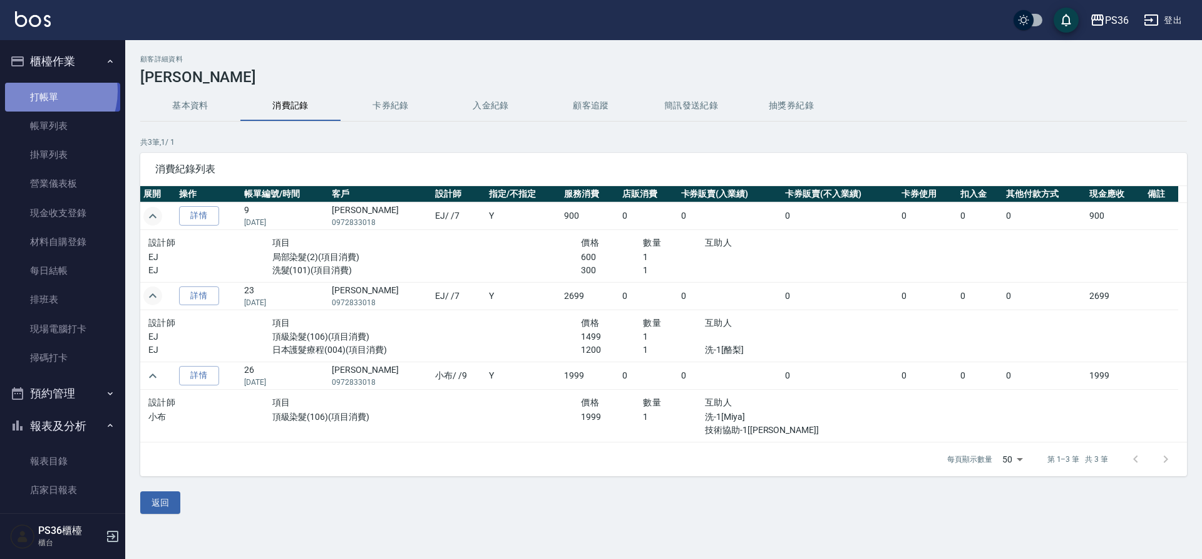
click at [41, 91] on link "打帳單" at bounding box center [62, 97] width 115 height 29
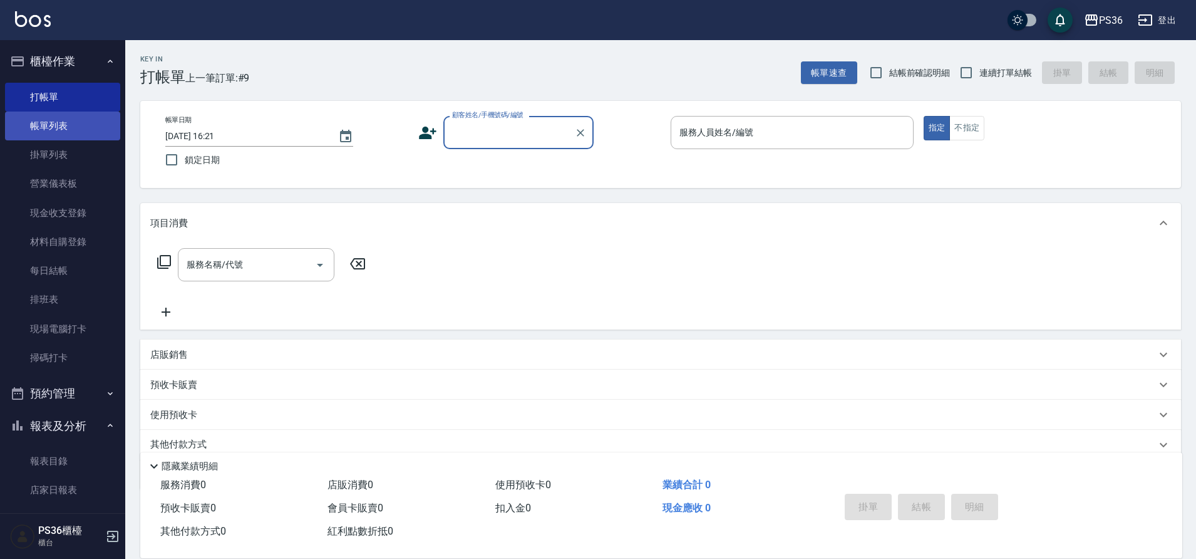
click at [58, 127] on link "帳單列表" at bounding box center [62, 125] width 115 height 29
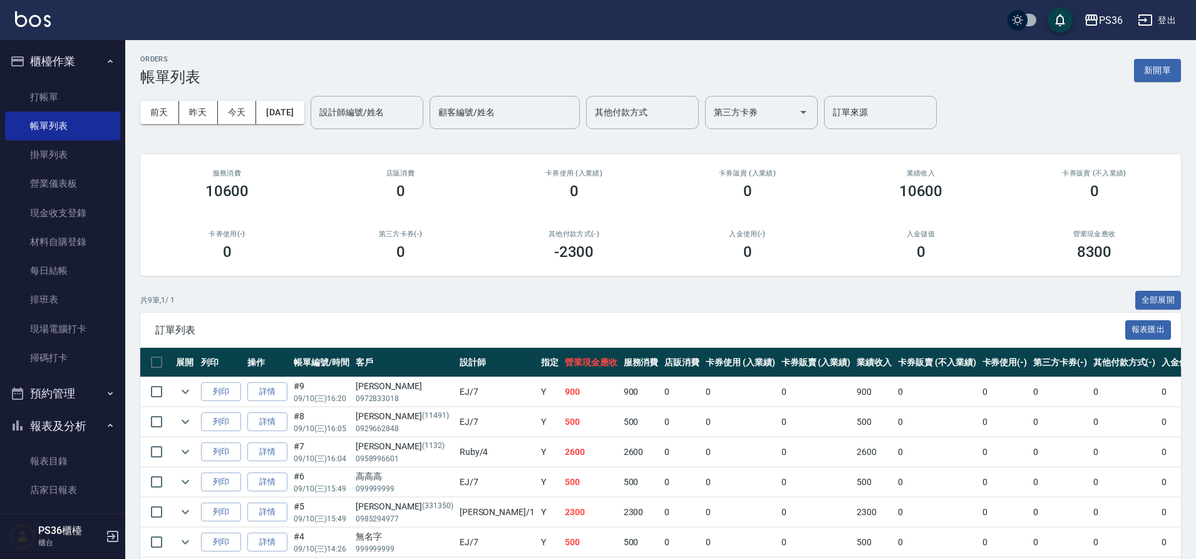
click at [359, 116] on input "設計師編號/姓名" at bounding box center [366, 112] width 101 height 22
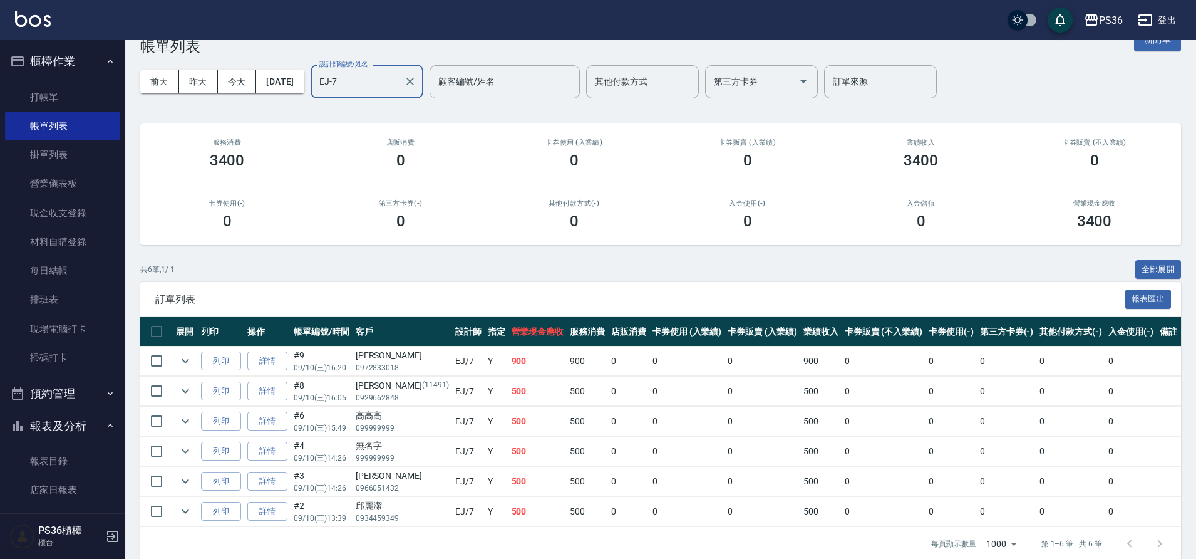
scroll to position [48, 0]
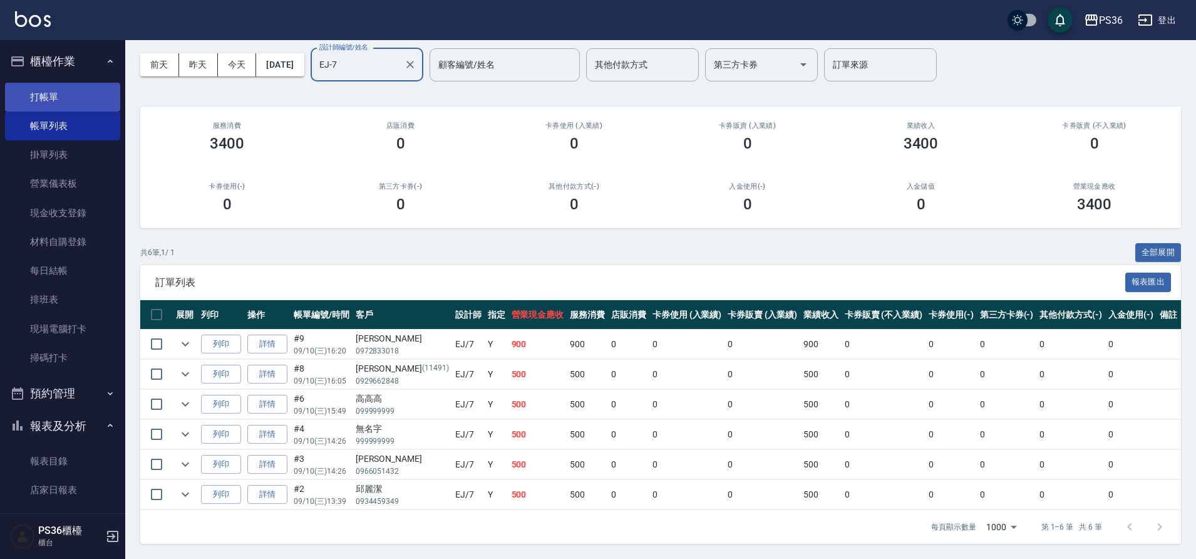
type input "EJ-7"
click at [55, 98] on link "打帳單" at bounding box center [62, 97] width 115 height 29
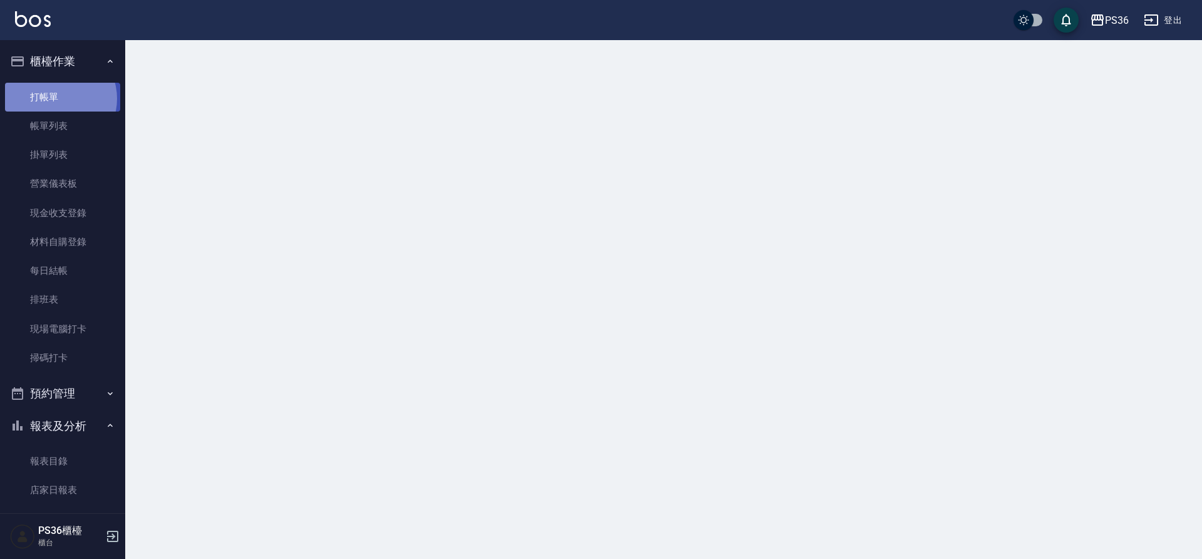
click at [55, 98] on link "打帳單" at bounding box center [62, 97] width 115 height 29
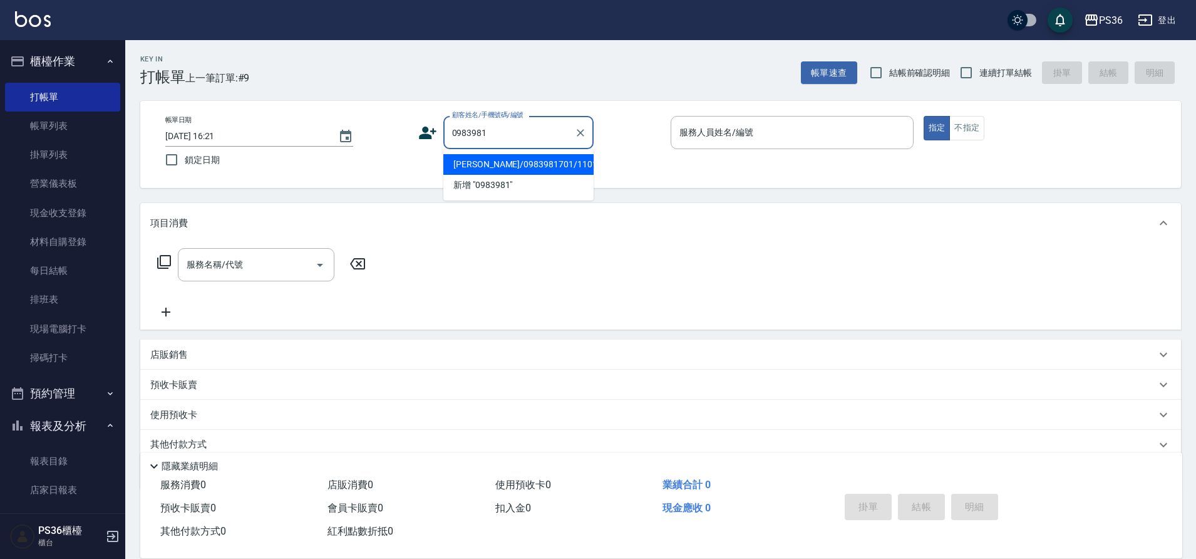
click at [520, 160] on li "[PERSON_NAME]/0983981701/11015" at bounding box center [518, 164] width 150 height 21
type input "[PERSON_NAME]/0983981701/11015"
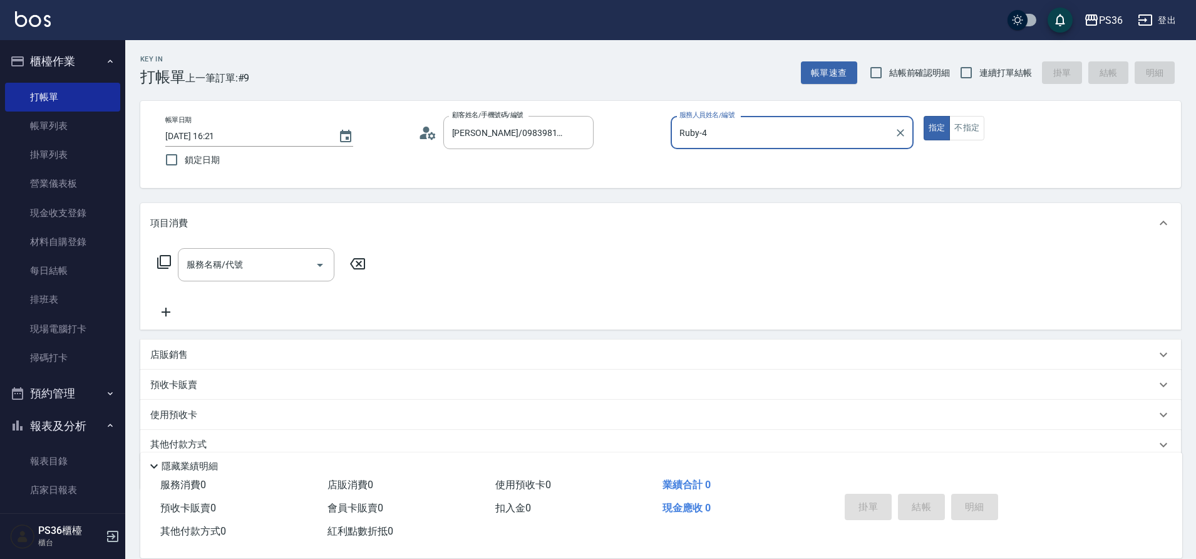
type input "Ruby-4"
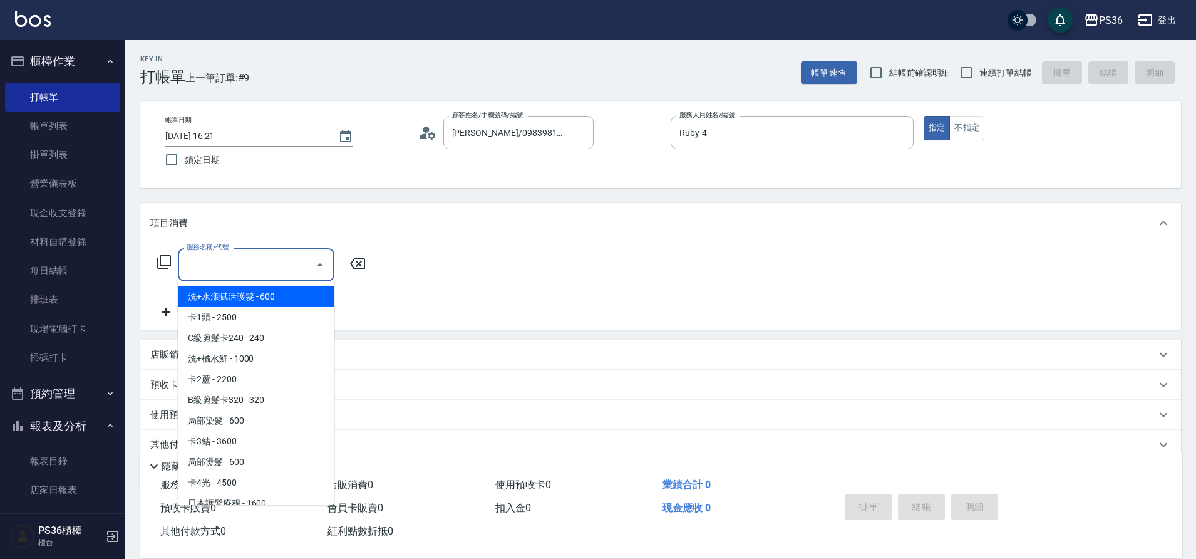
click at [274, 270] on input "服務名稱/代號" at bounding box center [246, 265] width 127 height 22
type input "極"
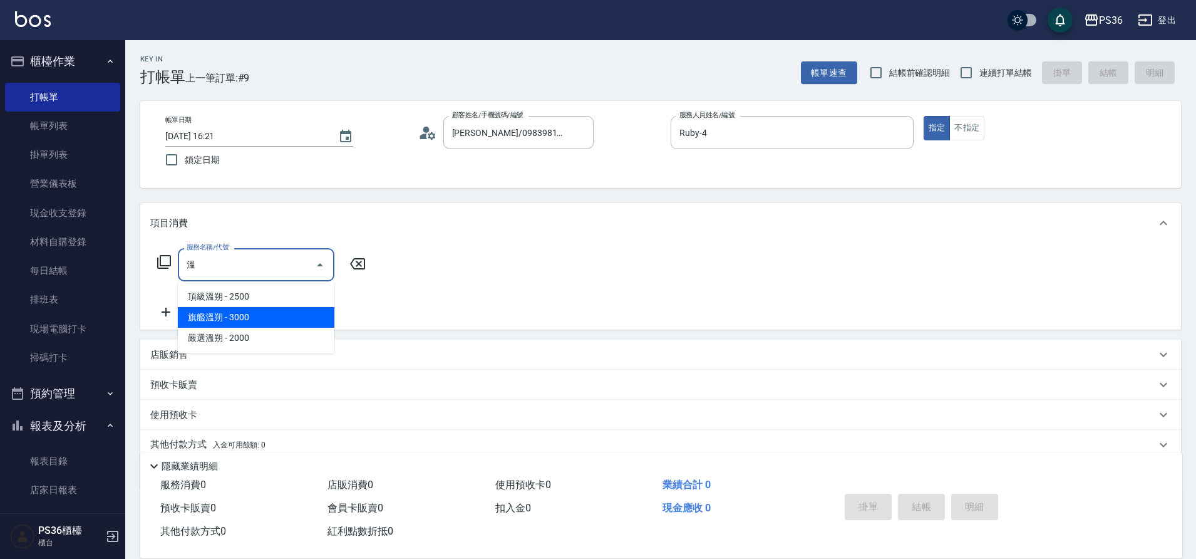
click at [256, 320] on span "旗艦溫朔 - 3000" at bounding box center [256, 317] width 157 height 21
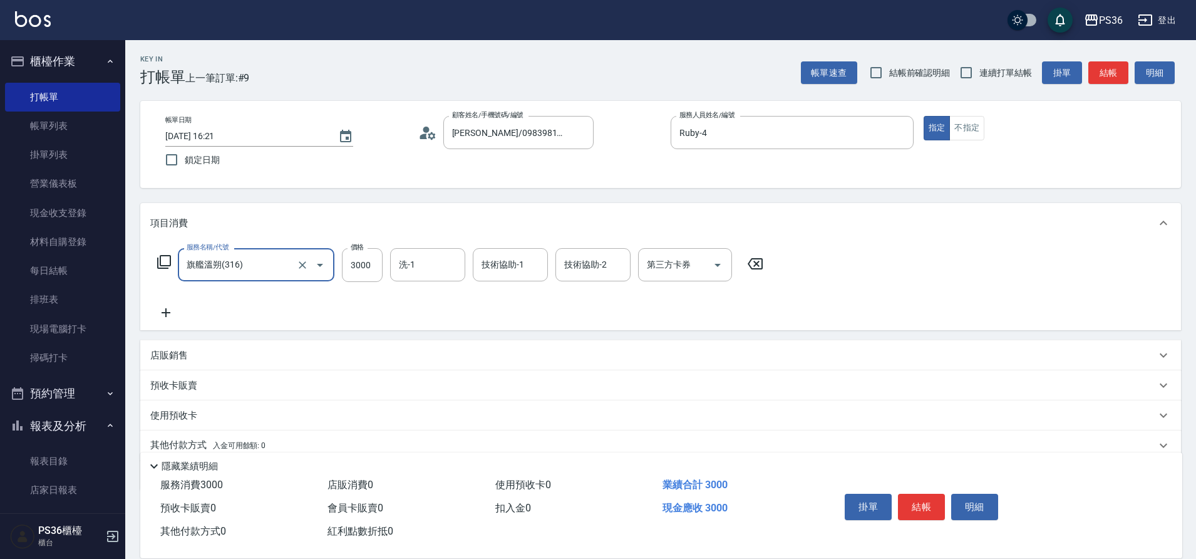
type input "旗艦溫朔(316)"
click at [384, 264] on div "服務名稱/代號 旗艦溫朔(316) 服務名稱/代號 價格 3000 價格 洗-1 洗-1 技術協助-1 技術協助-1 技術協助-2 技術協助-2 第三方卡券 …" at bounding box center [460, 265] width 621 height 34
click at [364, 269] on input "3000" at bounding box center [362, 265] width 41 height 34
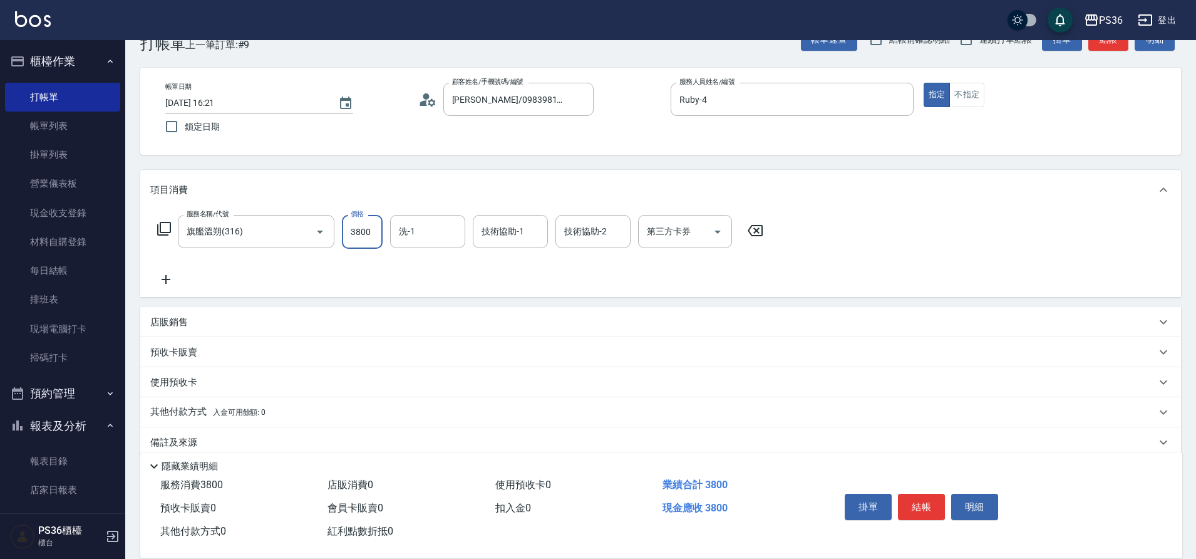
scroll to position [52, 0]
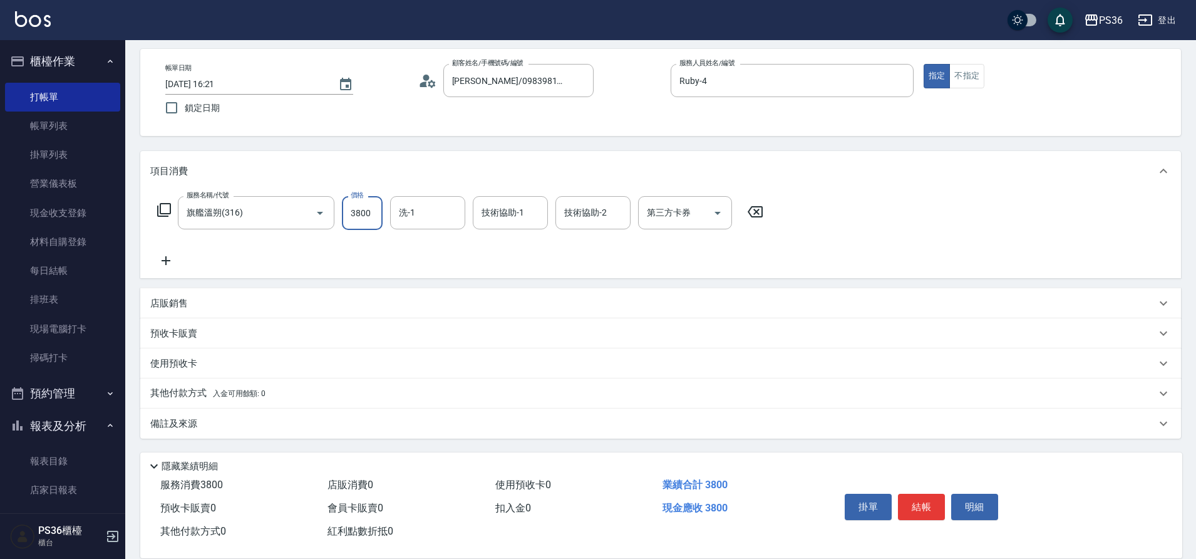
click at [361, 218] on input "3800" at bounding box center [362, 213] width 41 height 34
type input "2800"
click at [199, 395] on p "其他付款方式 入金可用餘額: 0" at bounding box center [207, 393] width 115 height 14
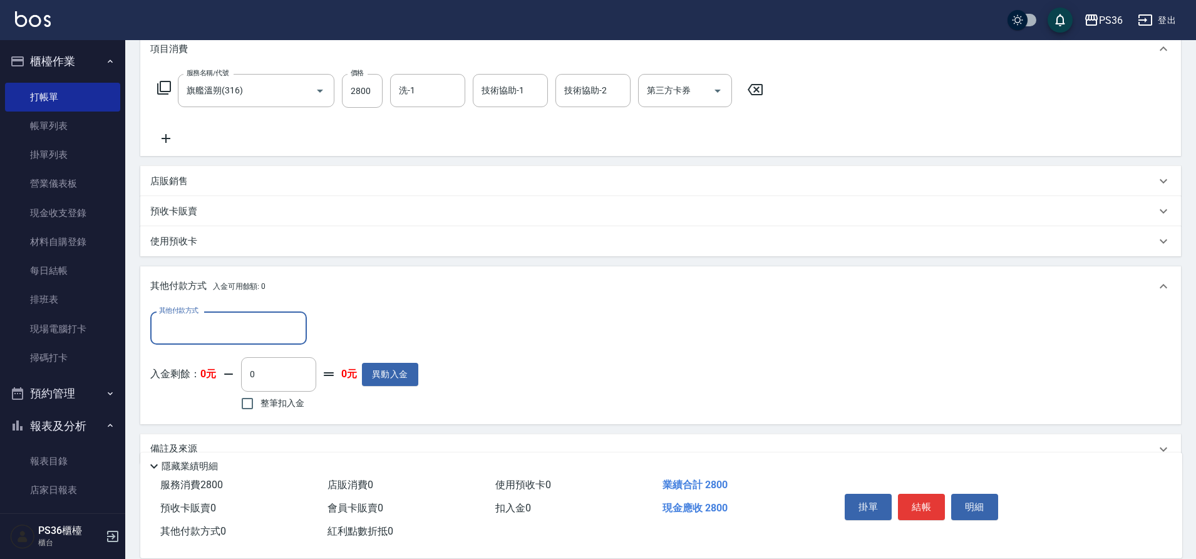
scroll to position [177, 0]
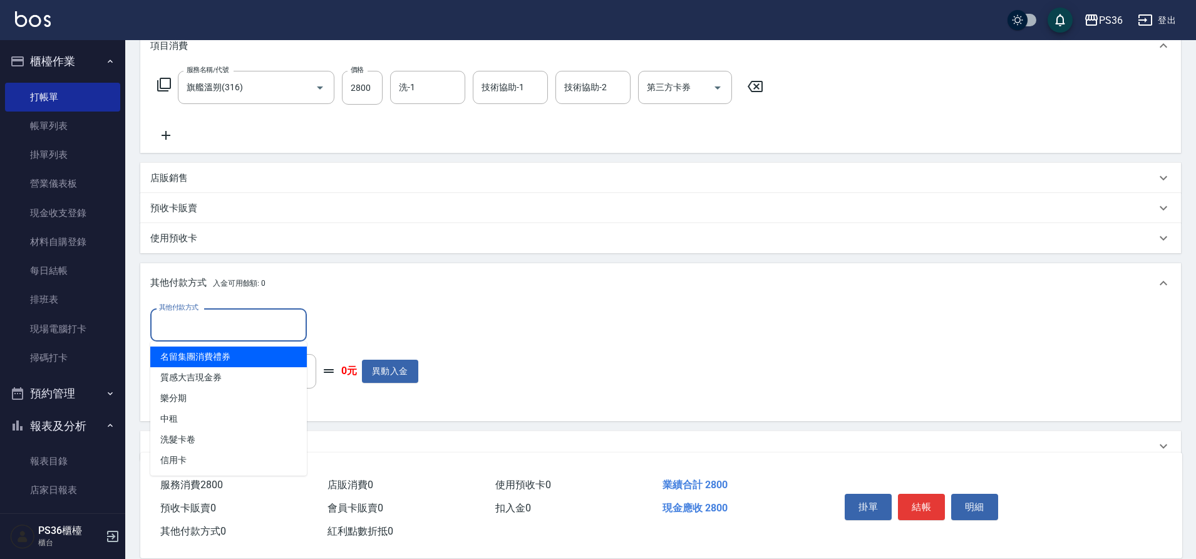
click at [252, 325] on input "其他付款方式" at bounding box center [228, 325] width 145 height 22
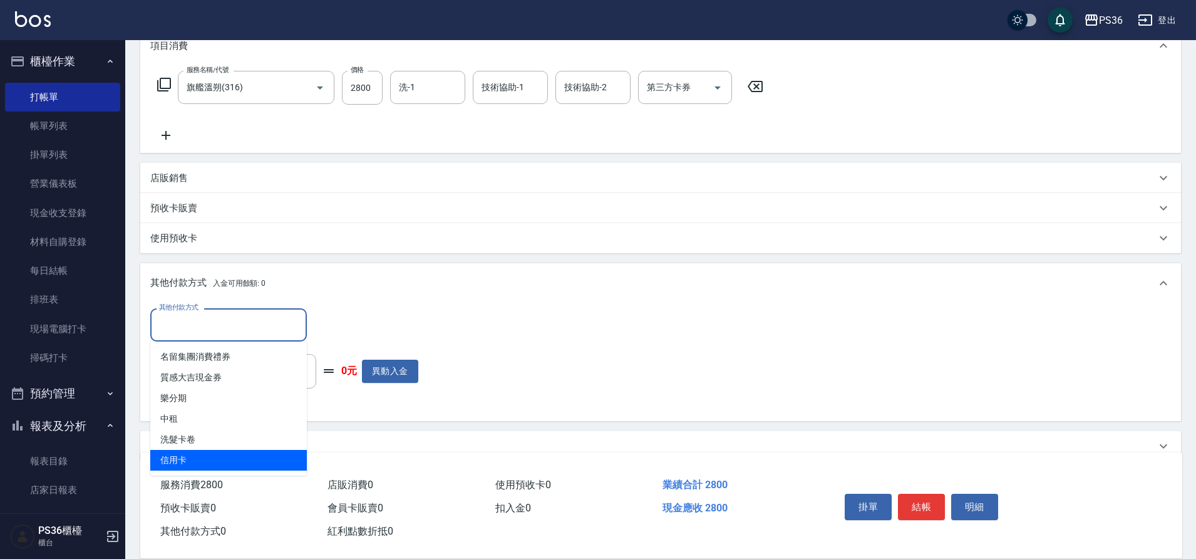
click at [210, 463] on span "信用卡" at bounding box center [228, 460] width 157 height 21
type input "信用卡"
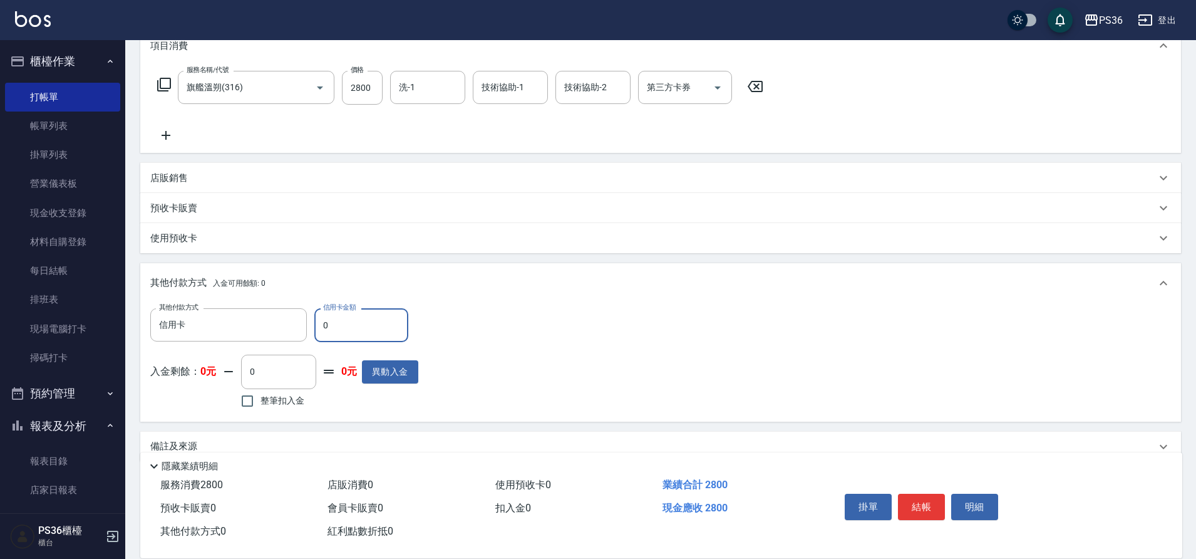
click at [351, 334] on input "0" at bounding box center [361, 325] width 94 height 34
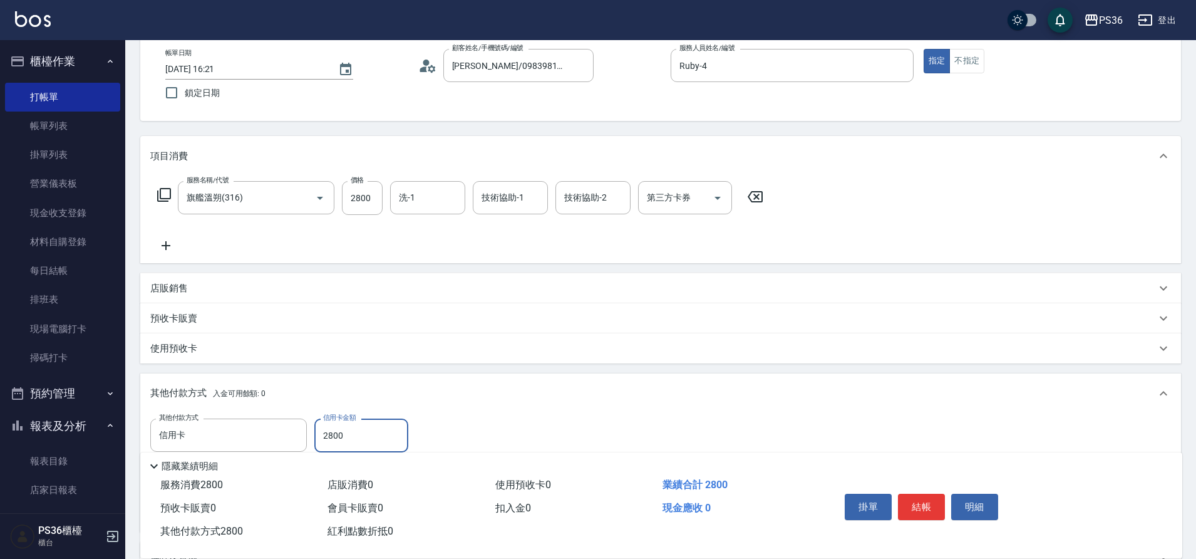
scroll to position [188, 0]
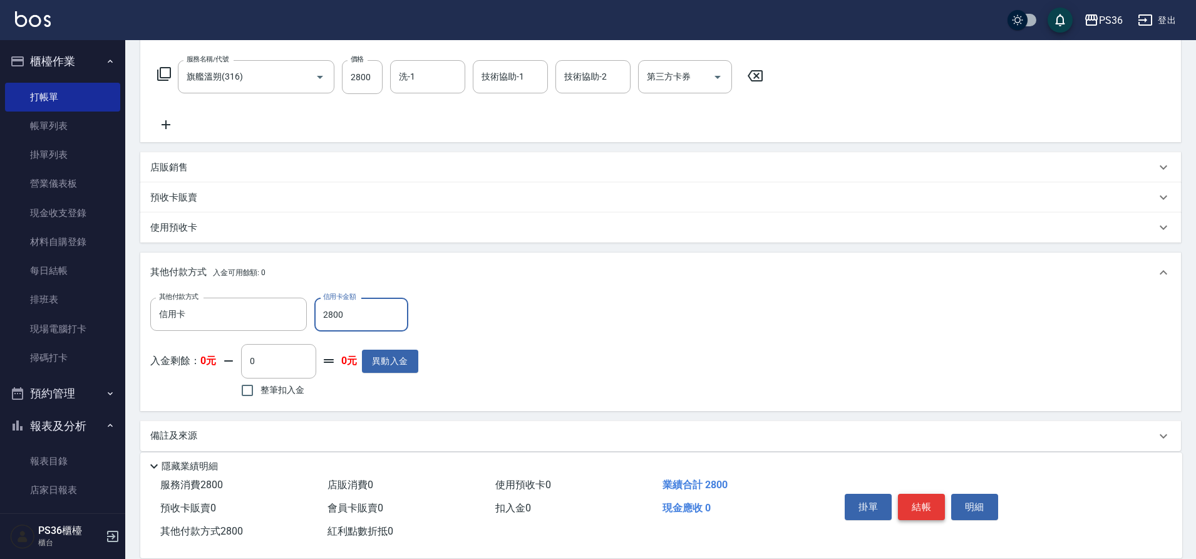
type input "2800"
click at [914, 496] on button "結帳" at bounding box center [921, 506] width 47 height 26
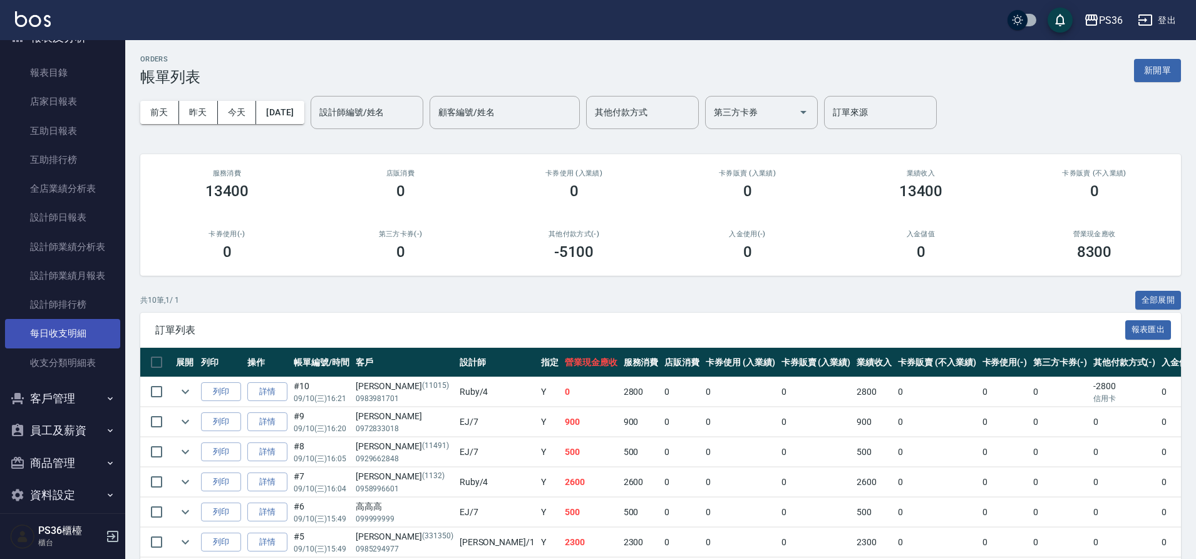
scroll to position [401, 0]
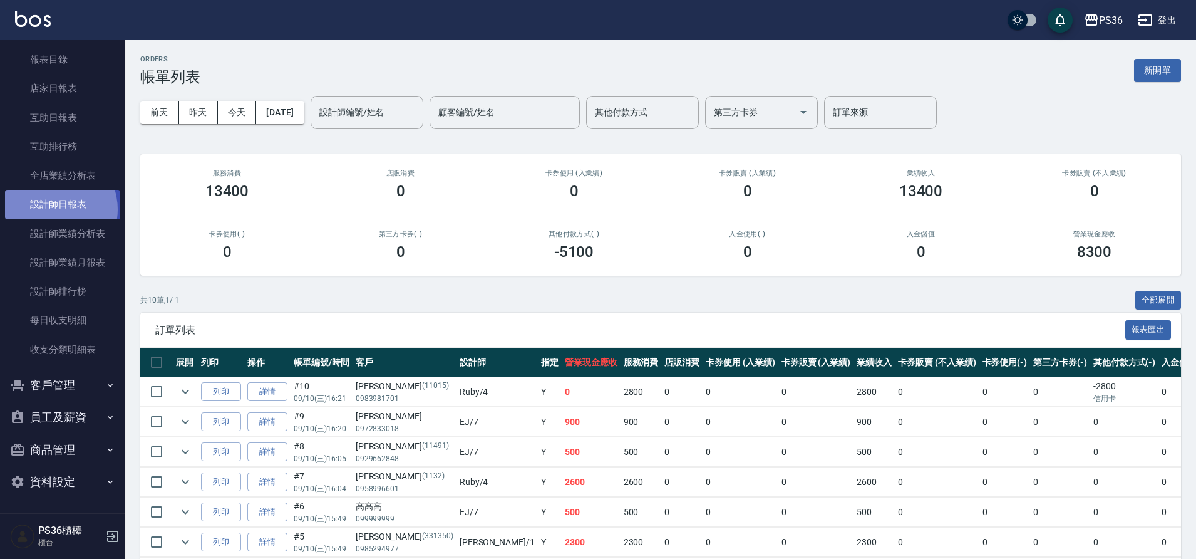
click at [53, 209] on link "設計師日報表" at bounding box center [62, 204] width 115 height 29
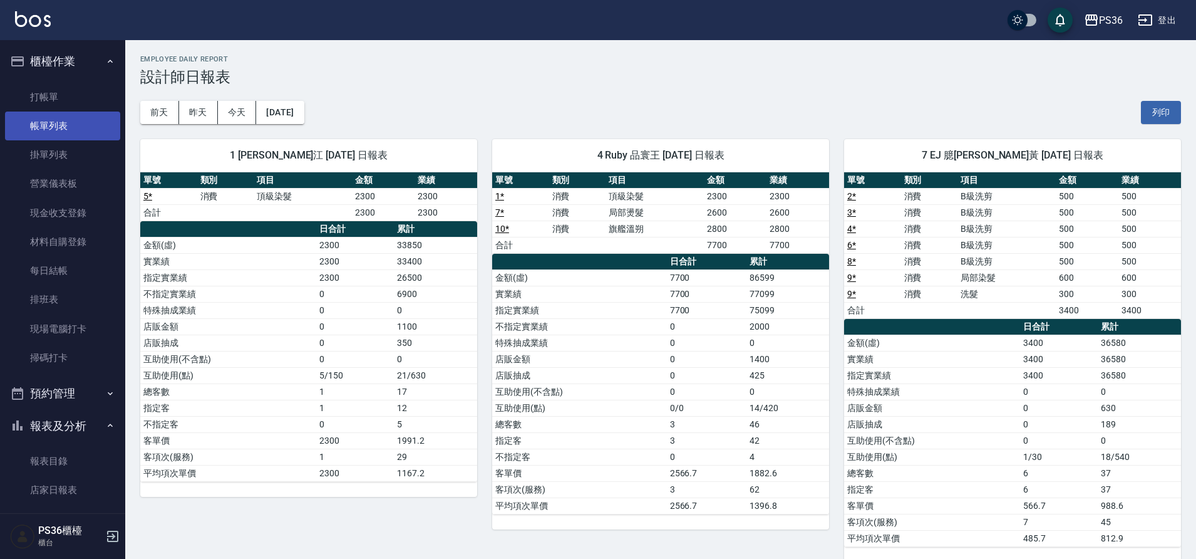
click at [68, 118] on link "帳單列表" at bounding box center [62, 125] width 115 height 29
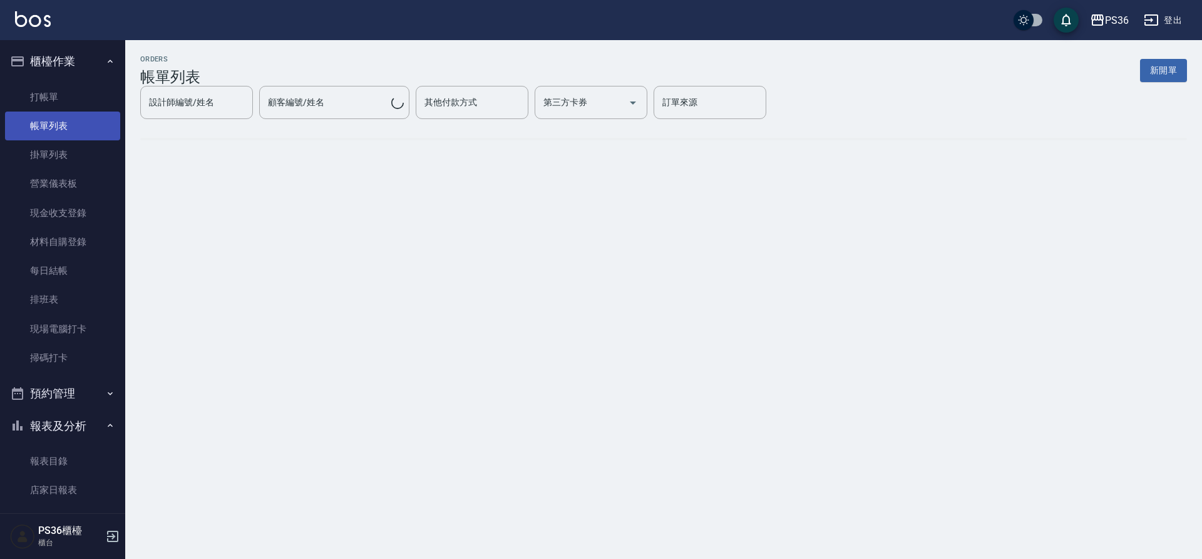
click at [75, 121] on link "帳單列表" at bounding box center [62, 125] width 115 height 29
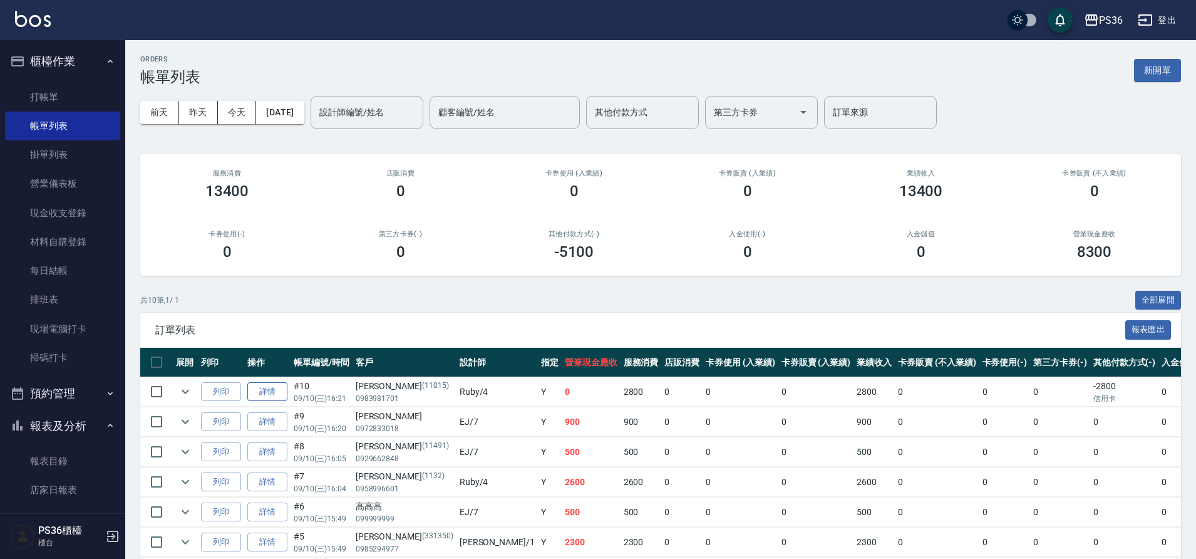
click at [257, 397] on link "詳情" at bounding box center [267, 391] width 40 height 19
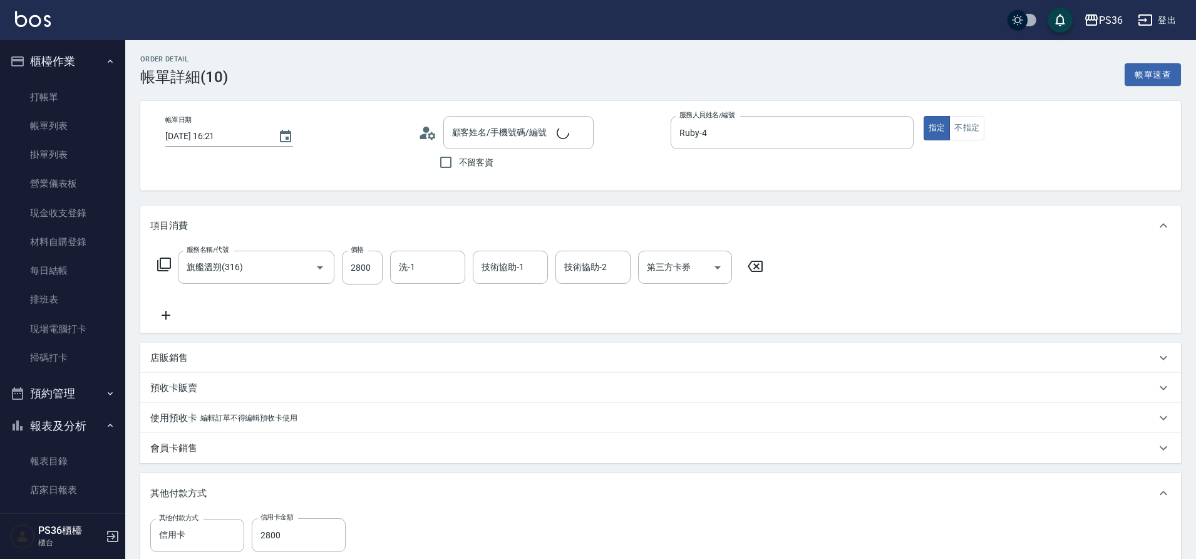
type input "[DATE] 16:21"
type input "Ruby-4"
type input "旗艦溫朔(316)"
type input "[PERSON_NAME]/0983981701/11015"
click at [369, 259] on input "2800" at bounding box center [362, 267] width 41 height 34
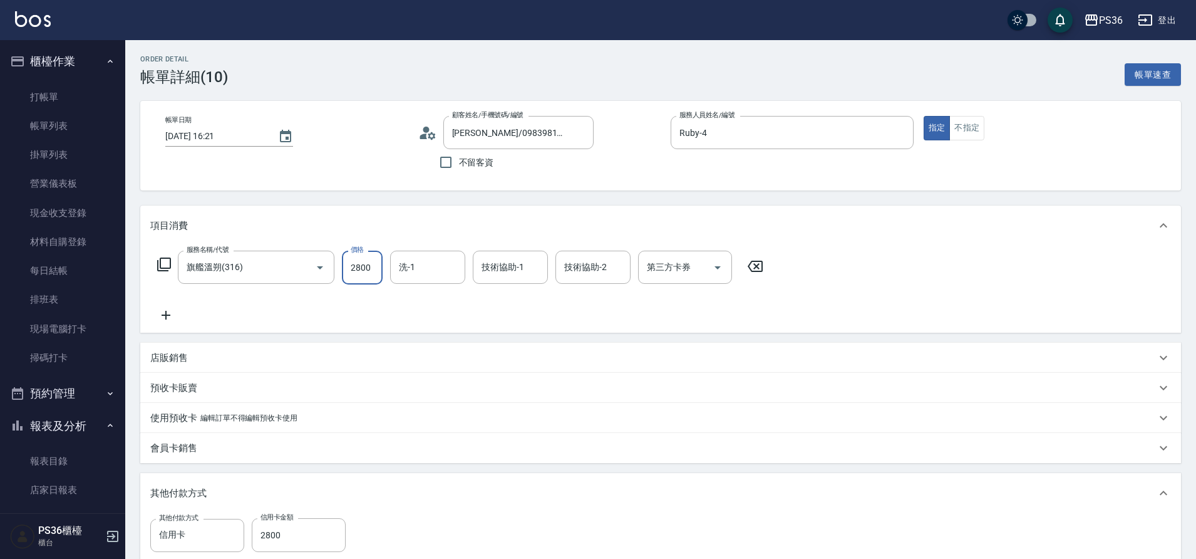
type input "3"
type input "0"
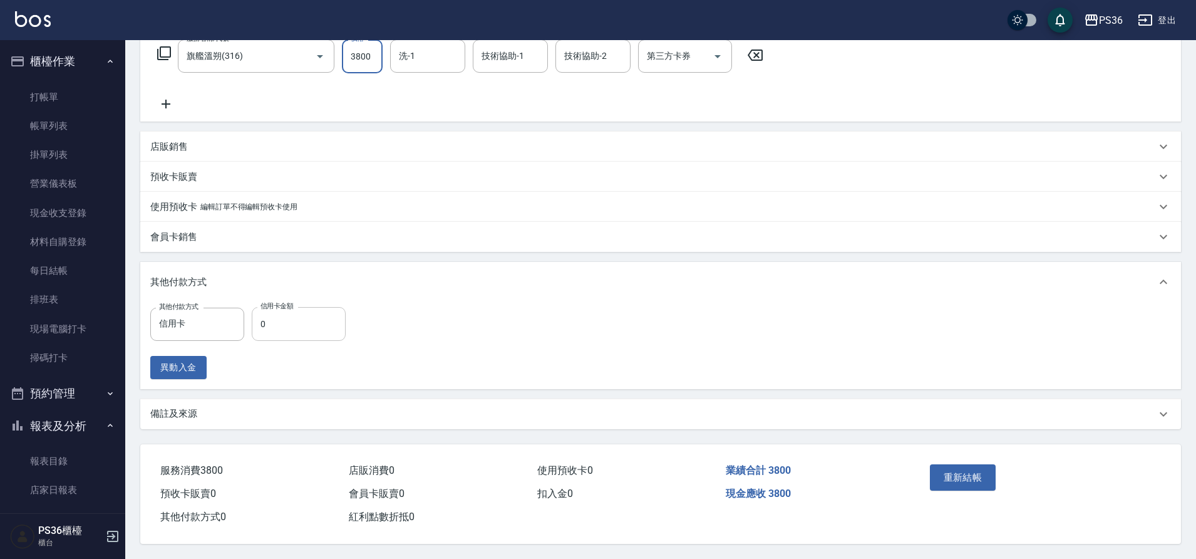
type input "3800"
click at [278, 323] on input "0" at bounding box center [299, 324] width 94 height 34
type input "2800"
click at [973, 464] on button "重新結帳" at bounding box center [963, 477] width 66 height 26
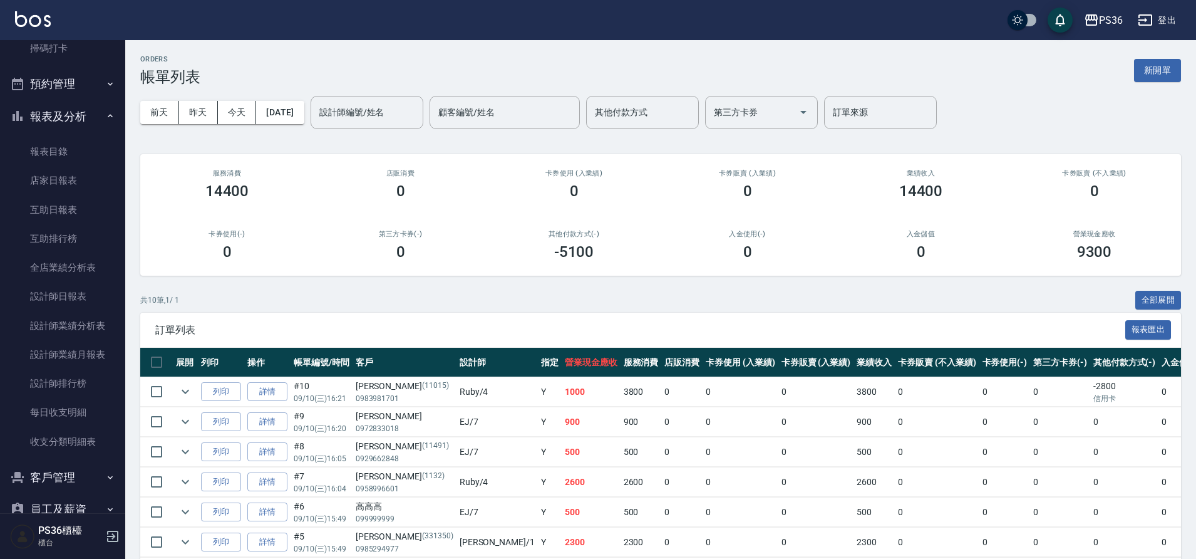
scroll to position [313, 0]
click at [84, 293] on link "設計師日報表" at bounding box center [62, 292] width 115 height 29
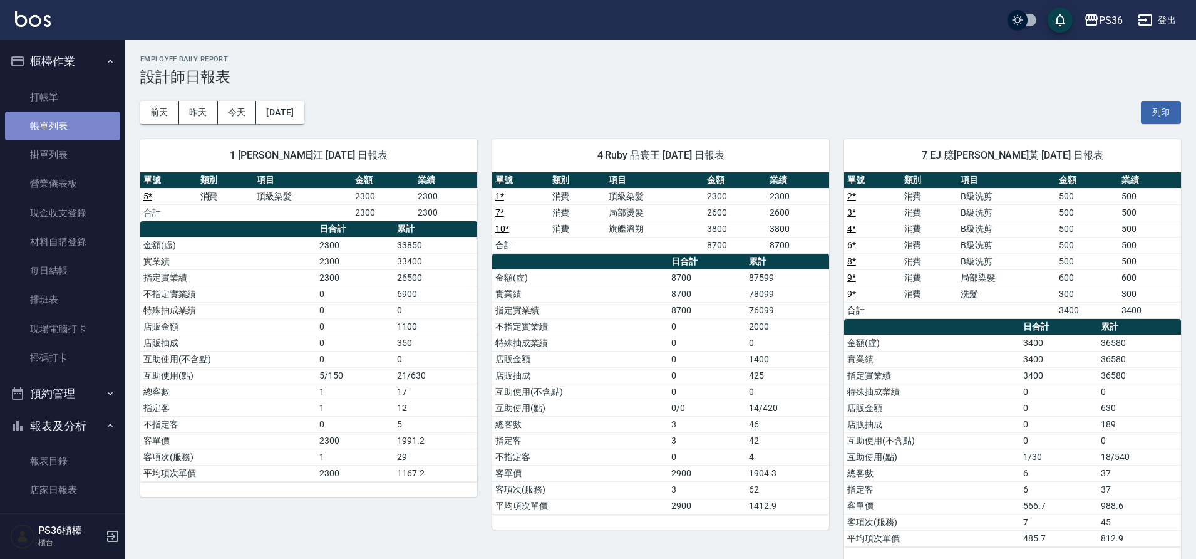
click at [62, 127] on link "帳單列表" at bounding box center [62, 125] width 115 height 29
click at [81, 118] on link "帳單列表" at bounding box center [62, 125] width 115 height 29
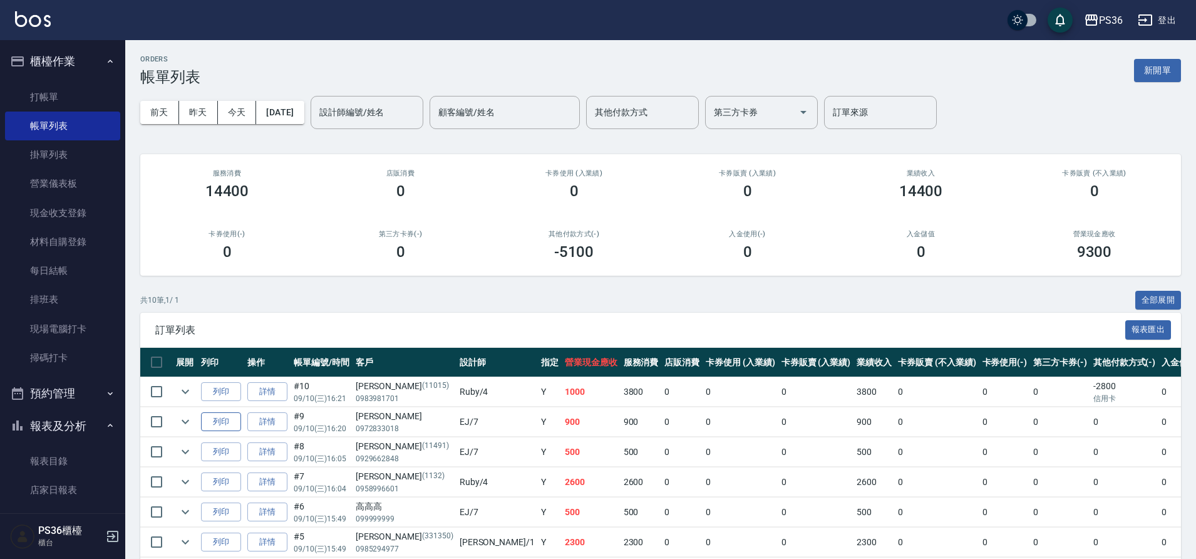
scroll to position [63, 0]
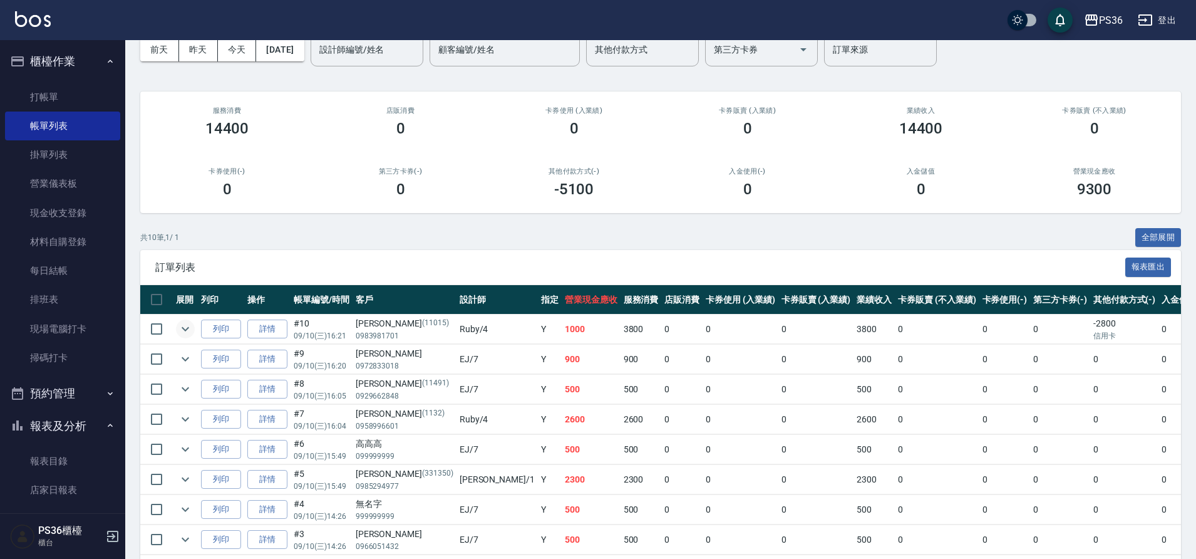
click at [190, 331] on icon "expand row" at bounding box center [185, 328] width 15 height 15
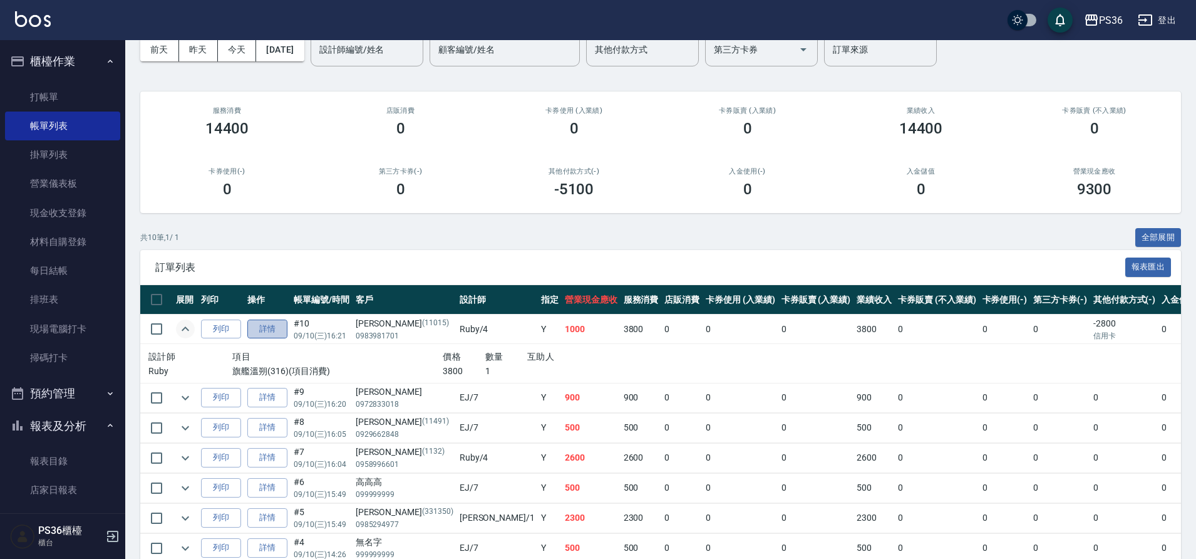
click at [274, 331] on link "詳情" at bounding box center [267, 328] width 40 height 19
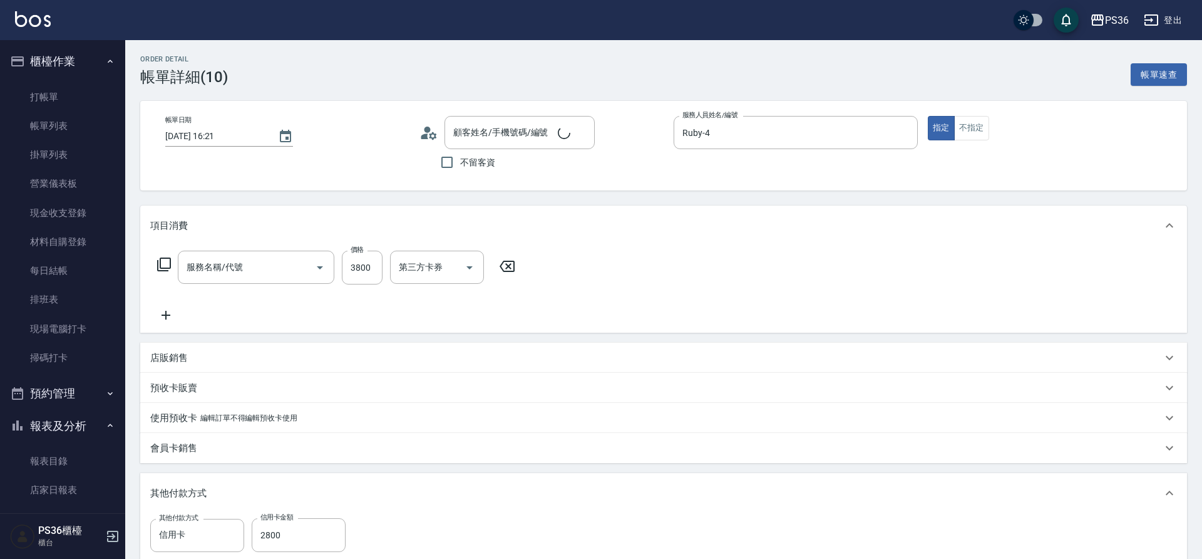
type input "[DATE] 16:21"
type input "Ruby-4"
type input "[PERSON_NAME]/0983981701/11015"
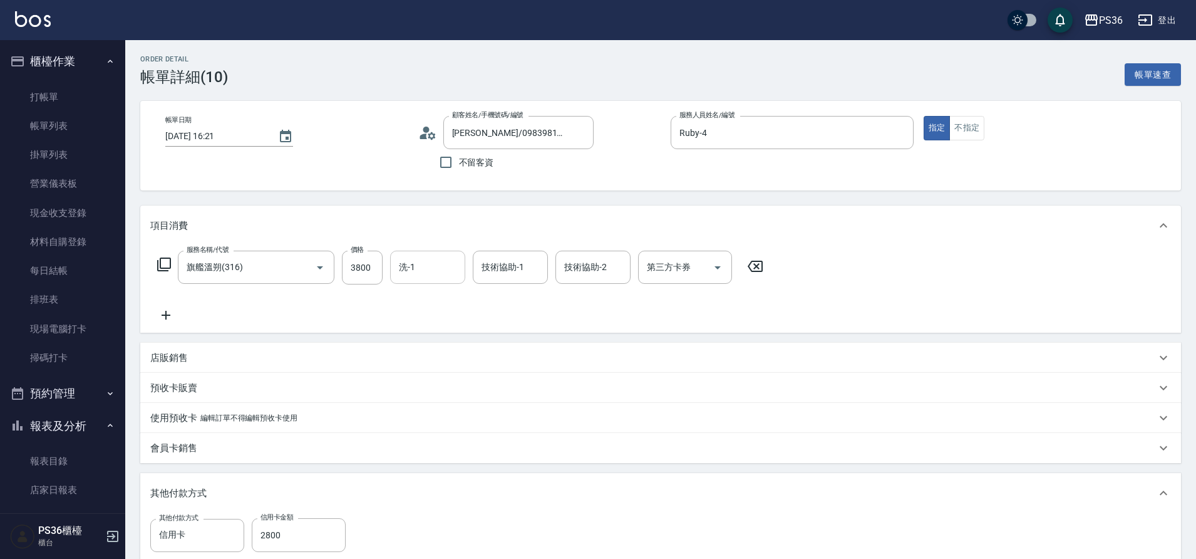
type input "旗艦溫朔(316)"
click at [443, 261] on input "洗-1" at bounding box center [428, 267] width 64 height 22
type input "酪梨-21"
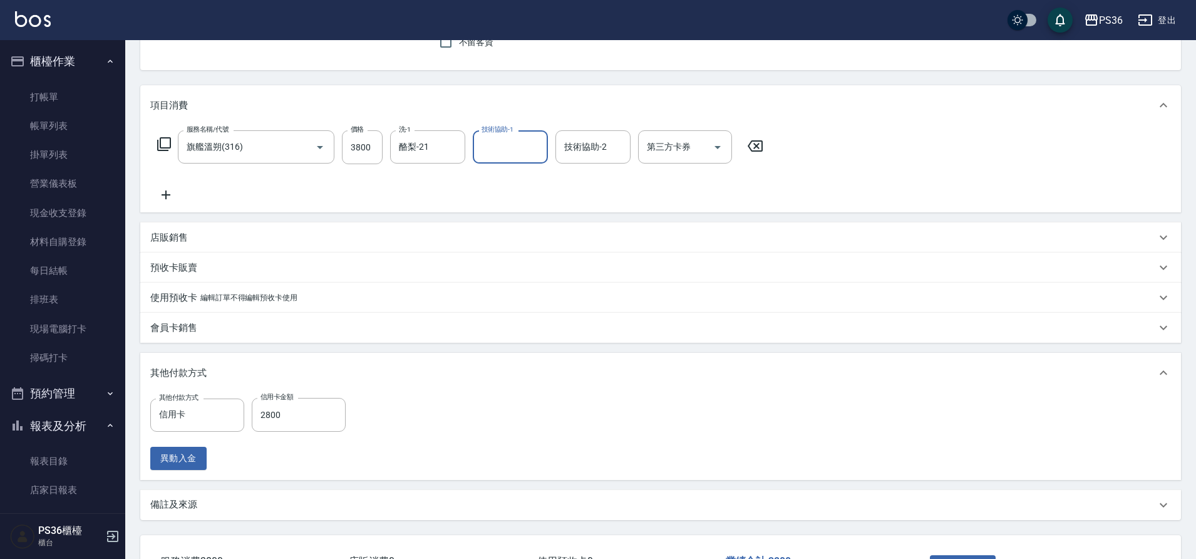
scroll to position [188, 0]
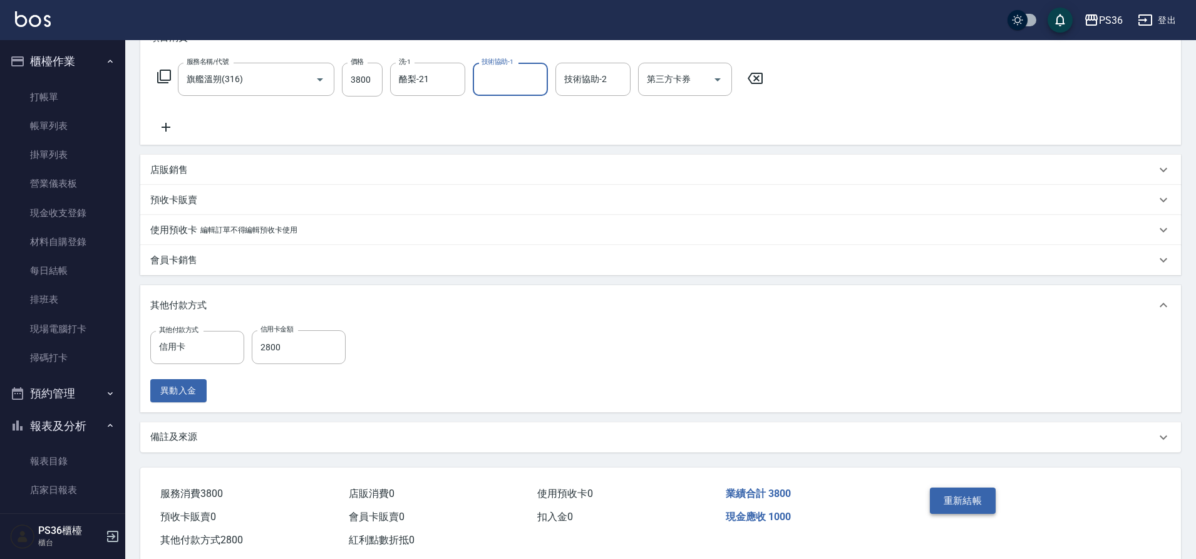
click at [986, 509] on button "重新結帳" at bounding box center [963, 500] width 66 height 26
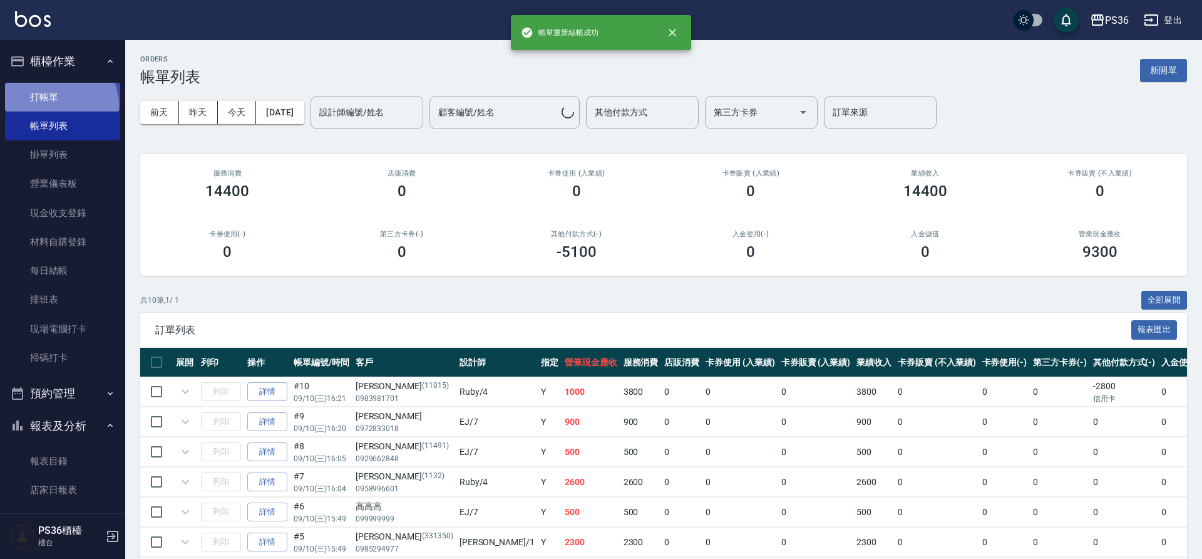
click at [59, 104] on link "打帳單" at bounding box center [62, 97] width 115 height 29
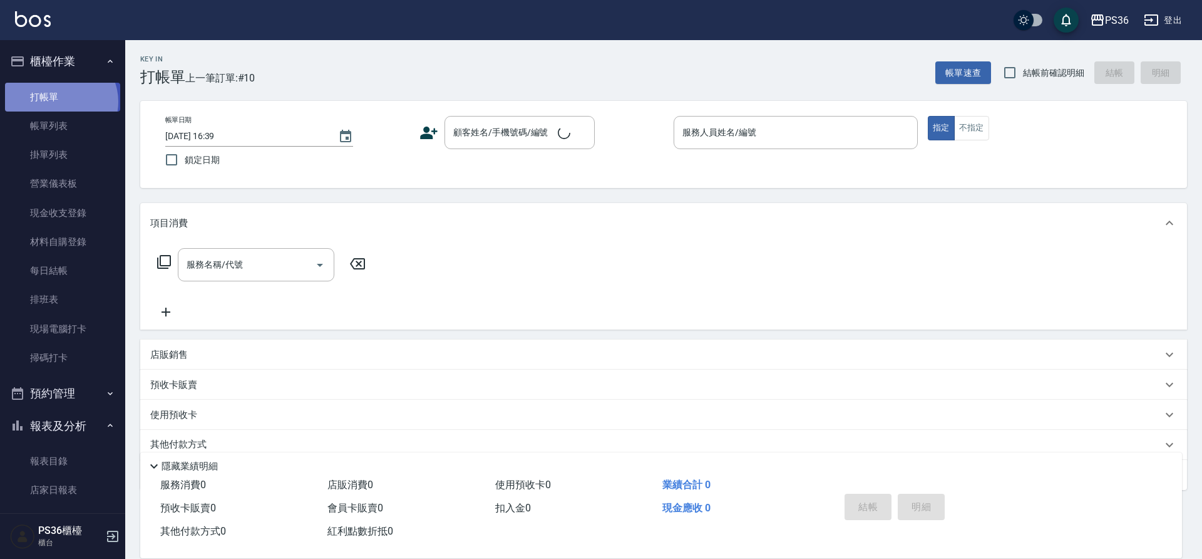
click at [59, 101] on link "打帳單" at bounding box center [62, 97] width 115 height 29
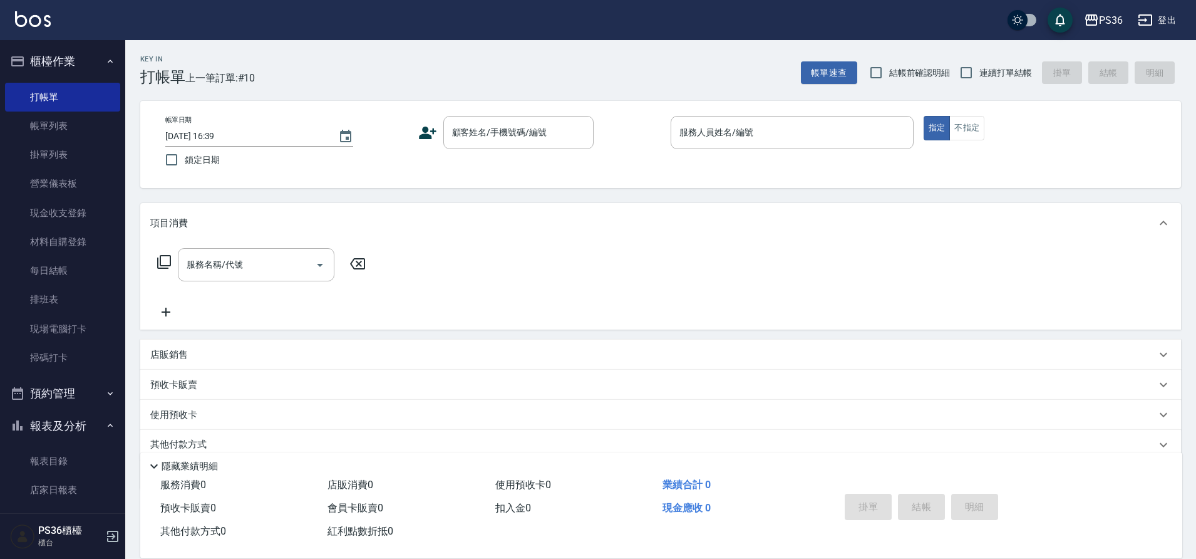
click at [509, 155] on div "帳單日期 [DATE] 16:39 鎖定日期 顧客姓名/手機號碼/編號 顧客姓名/手機號碼/編號 服務人員姓名/編號 服務人員姓名/編號 指定 不指定" at bounding box center [660, 144] width 1011 height 57
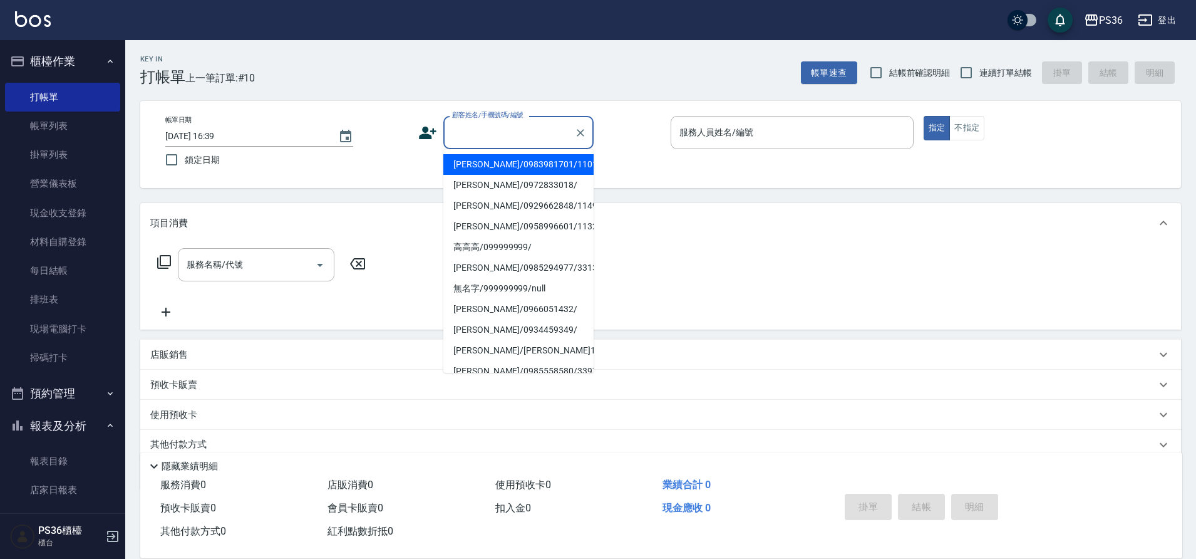
click at [506, 138] on input "顧客姓名/手機號碼/編號" at bounding box center [509, 132] width 120 height 22
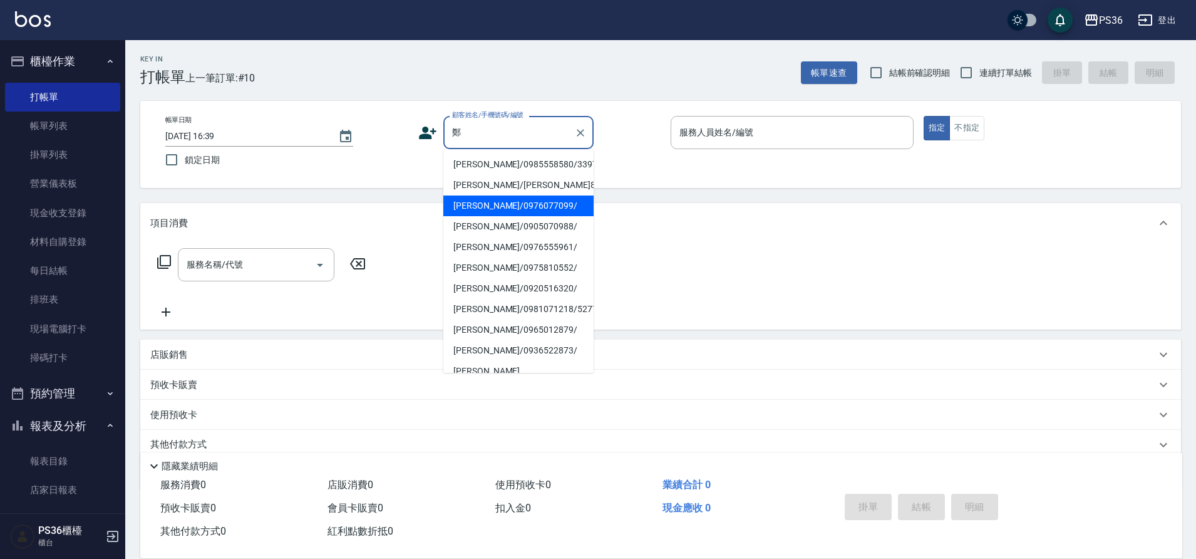
click at [508, 199] on li "[PERSON_NAME]/0976077099/" at bounding box center [518, 205] width 150 height 21
type input "[PERSON_NAME]/0976077099/"
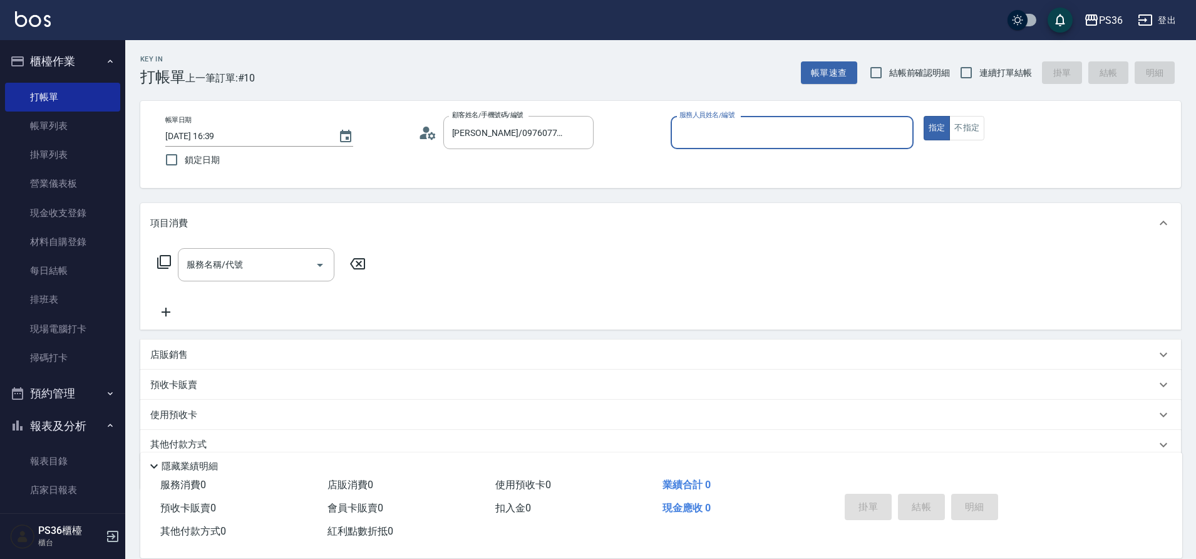
type input "Ruby-4"
click at [247, 271] on input "服務名稱/代號" at bounding box center [246, 265] width 127 height 22
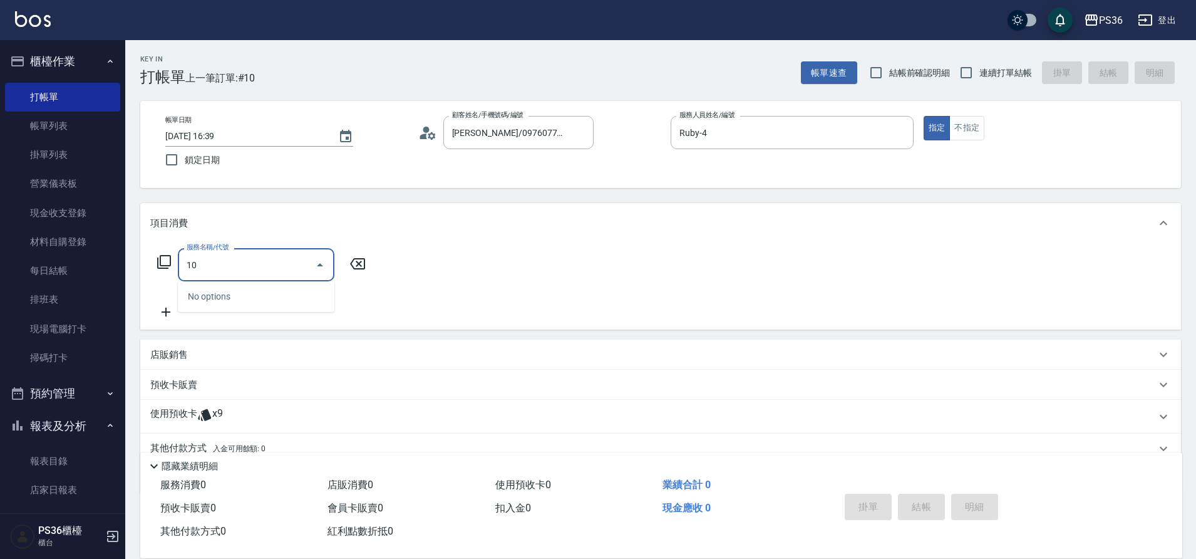
type input "1"
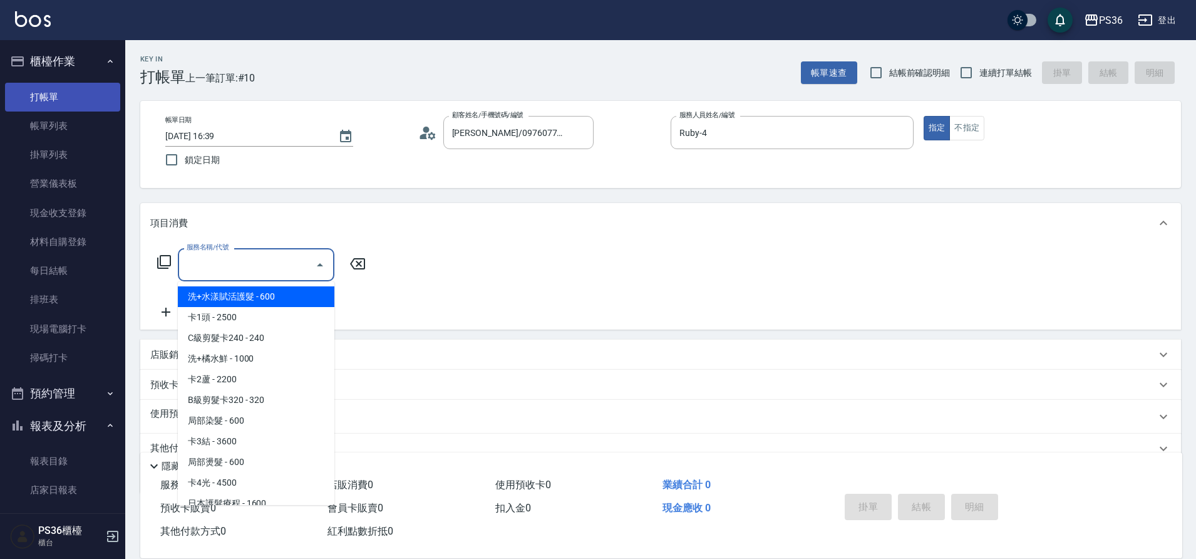
click at [46, 116] on link "帳單列表" at bounding box center [62, 125] width 115 height 29
click at [45, 91] on link "打帳單" at bounding box center [62, 97] width 115 height 29
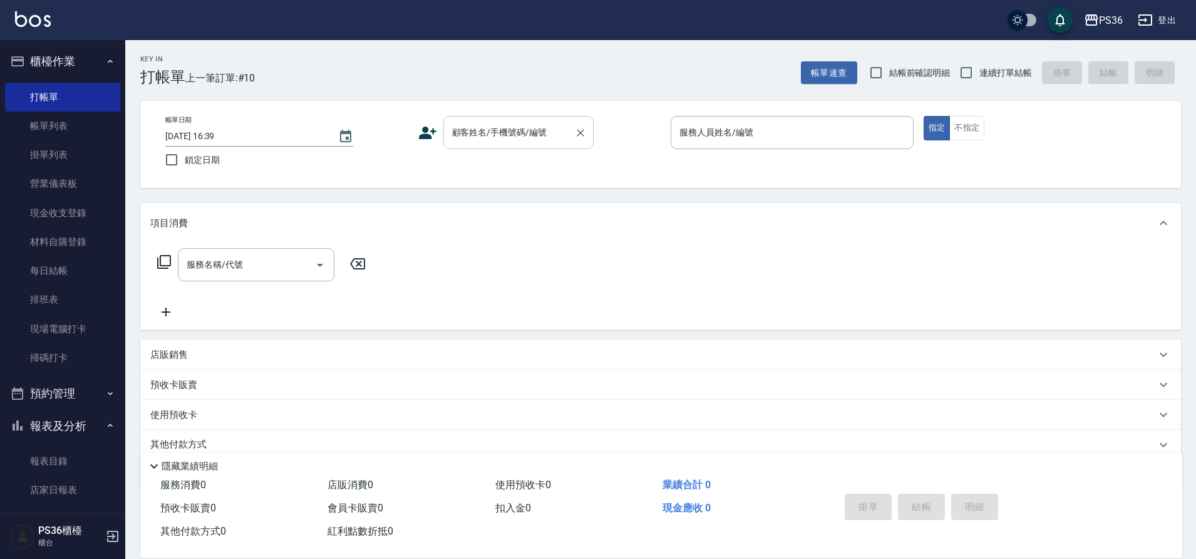
drag, startPoint x: 83, startPoint y: 109, endPoint x: 531, endPoint y: 139, distance: 449.4
click at [531, 139] on input "顧客姓名/手機號碼/編號" at bounding box center [509, 132] width 120 height 22
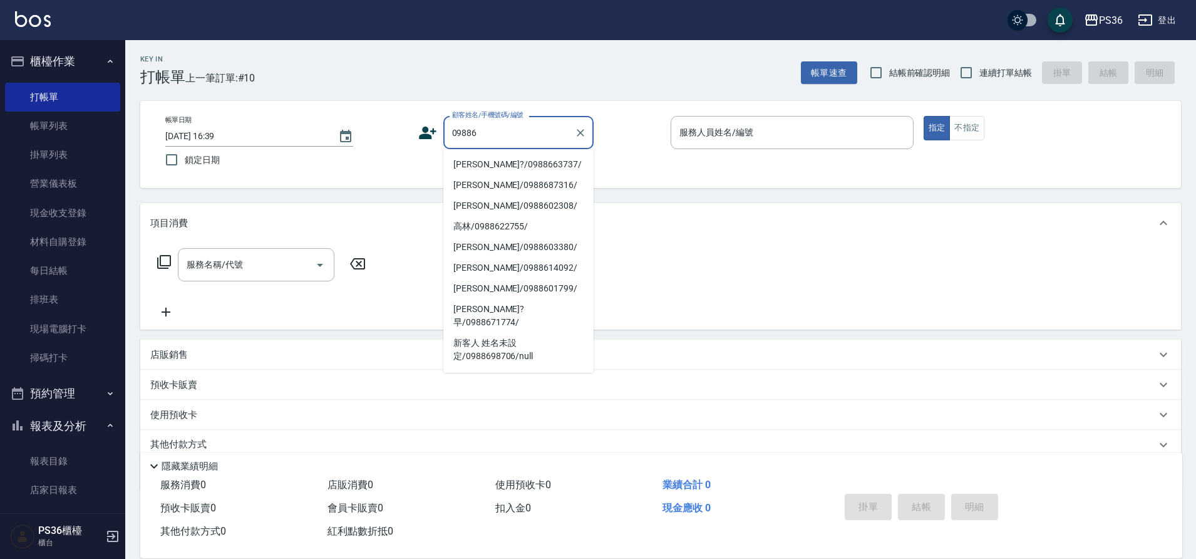
click at [502, 162] on li "[PERSON_NAME]?/0988663737/" at bounding box center [518, 164] width 150 height 21
type input "[PERSON_NAME]?/0988663737/"
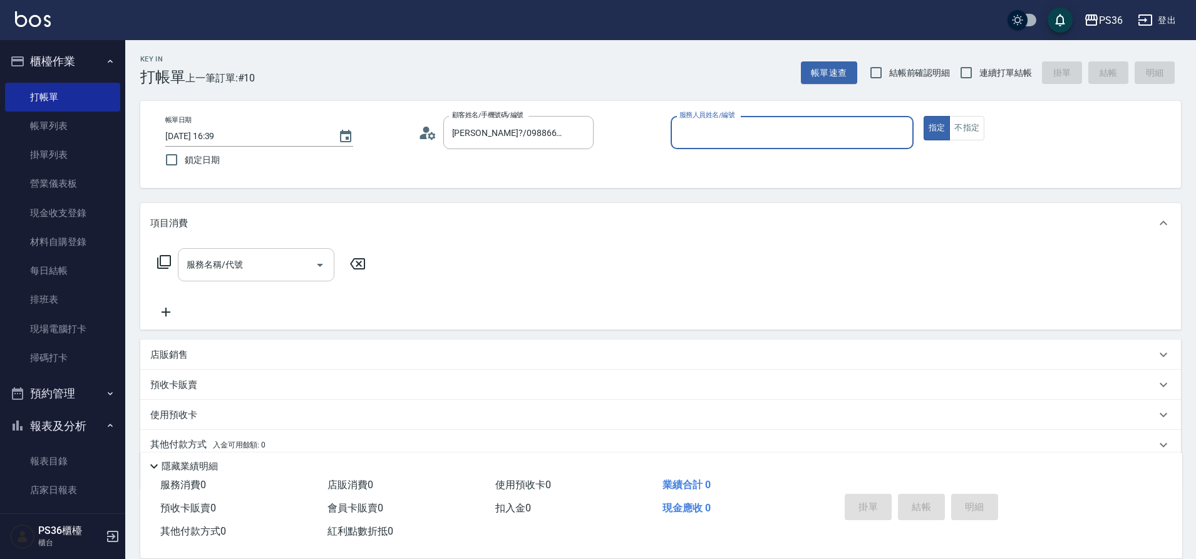
click at [247, 268] on input "服務名稱/代號" at bounding box center [246, 265] width 127 height 22
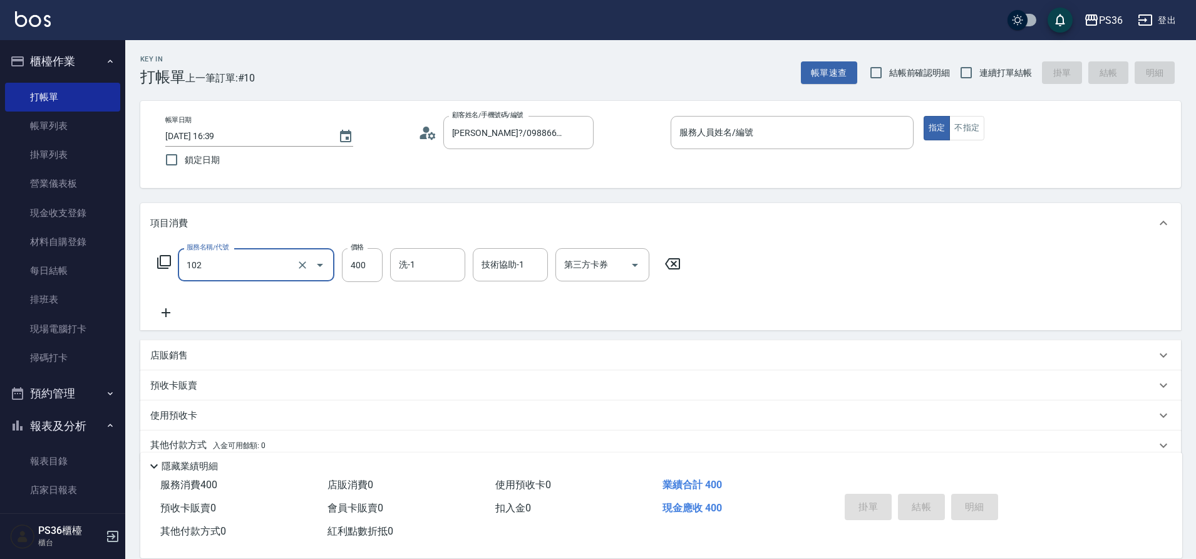
type input "精油洗髮(102)"
click at [733, 127] on div "服務人員姓名/編號 服務人員姓名/編號" at bounding box center [792, 132] width 243 height 33
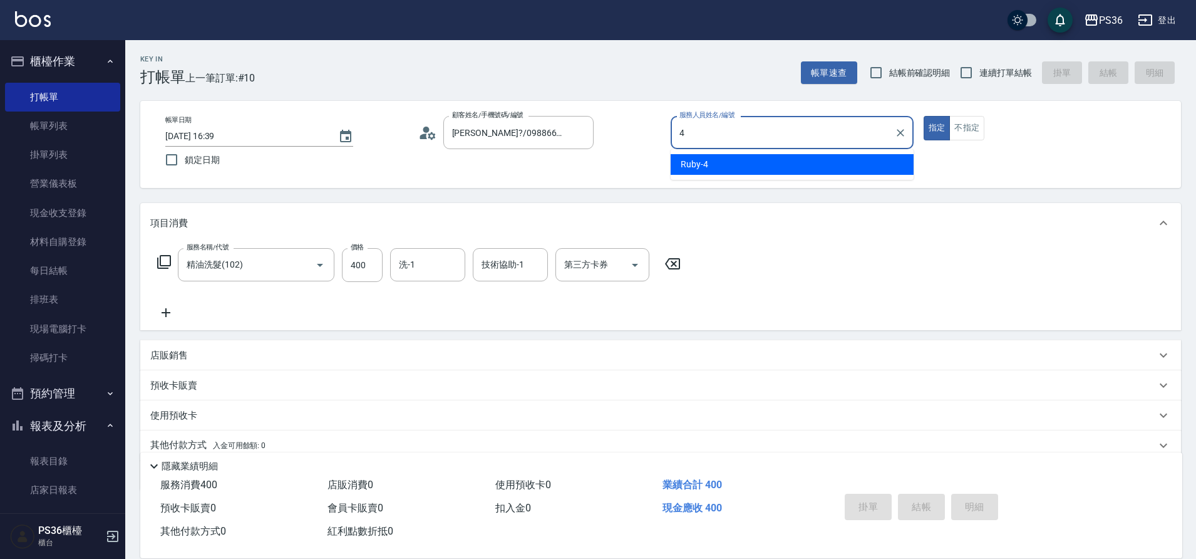
type input "Ruby-4"
type button "true"
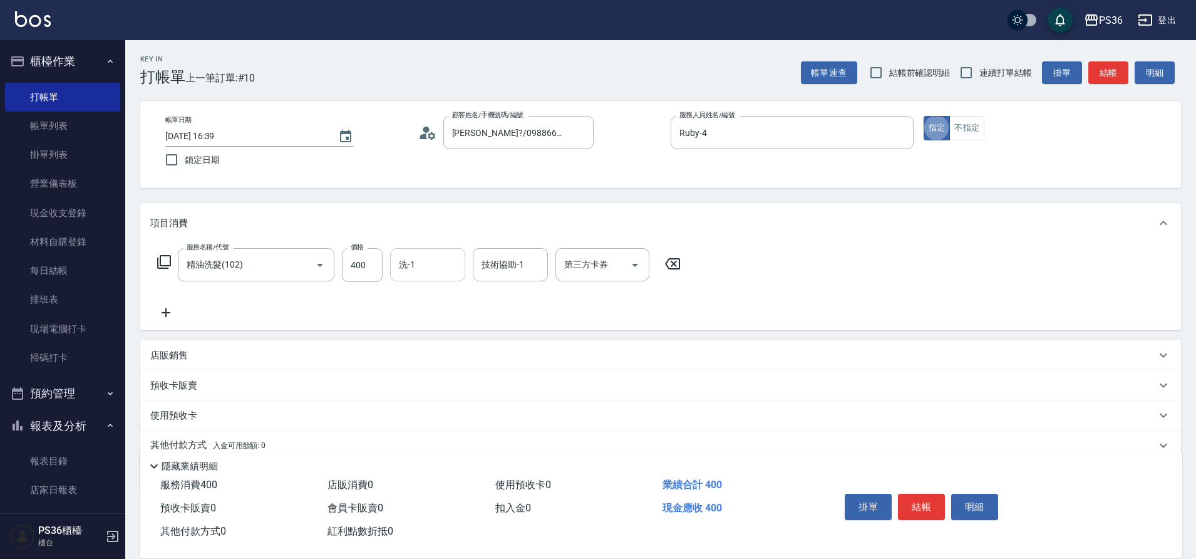
click at [407, 264] on div "洗-1 洗-1" at bounding box center [427, 264] width 75 height 33
type input "酪梨-21"
click at [946, 492] on div "掛單 結帳 明細" at bounding box center [921, 507] width 163 height 39
click at [931, 511] on button "結帳" at bounding box center [921, 506] width 47 height 26
